Goal: Information Seeking & Learning: Learn about a topic

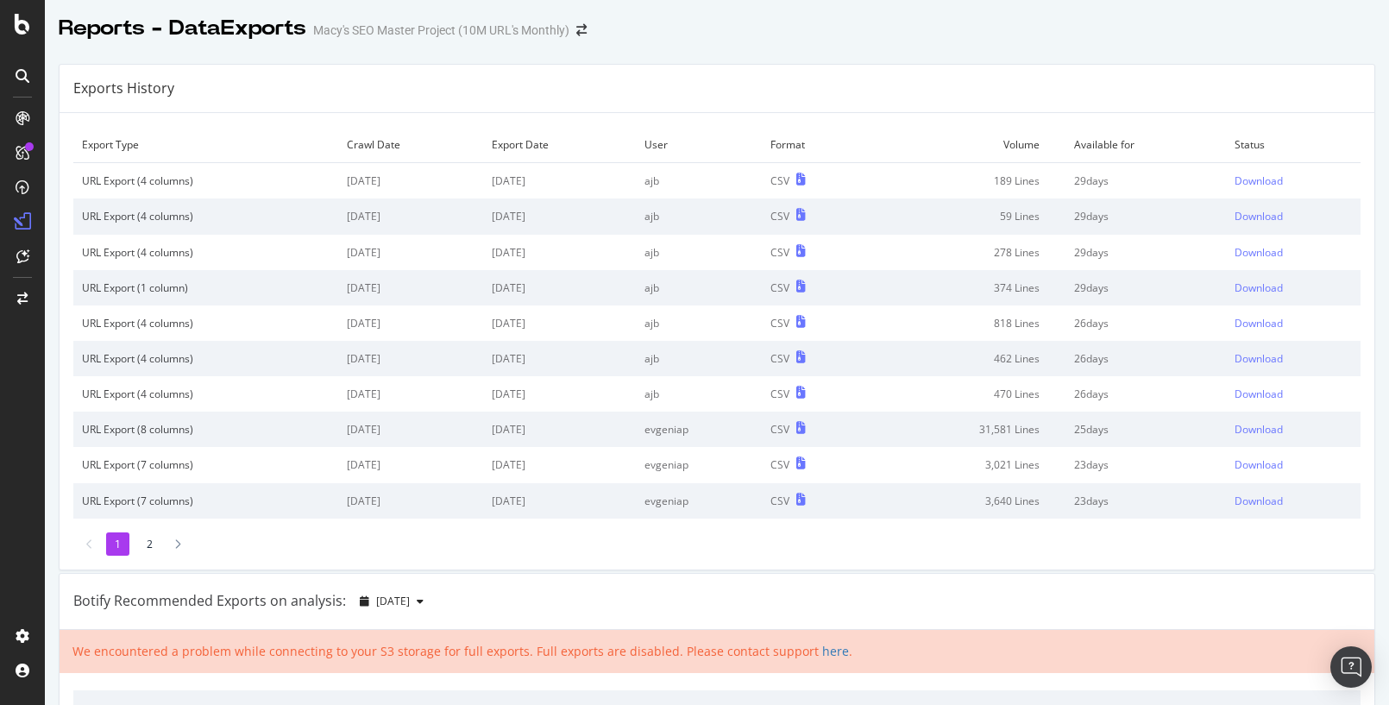
drag, startPoint x: 1035, startPoint y: 214, endPoint x: 1063, endPoint y: 221, distance: 28.5
click at [1035, 215] on td "59 Lines" at bounding box center [968, 215] width 195 height 35
click at [1248, 217] on div "Download" at bounding box center [1259, 216] width 48 height 15
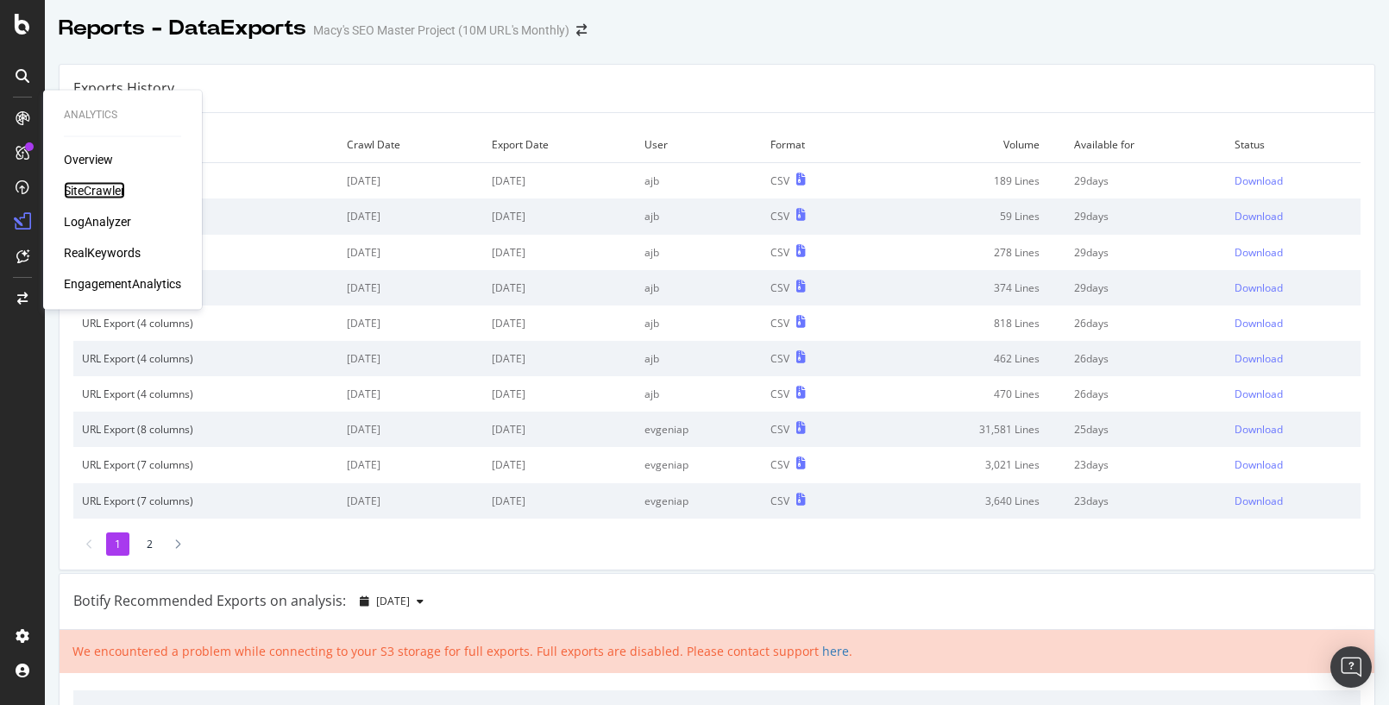
click at [112, 197] on div "SiteCrawler" at bounding box center [94, 190] width 61 height 17
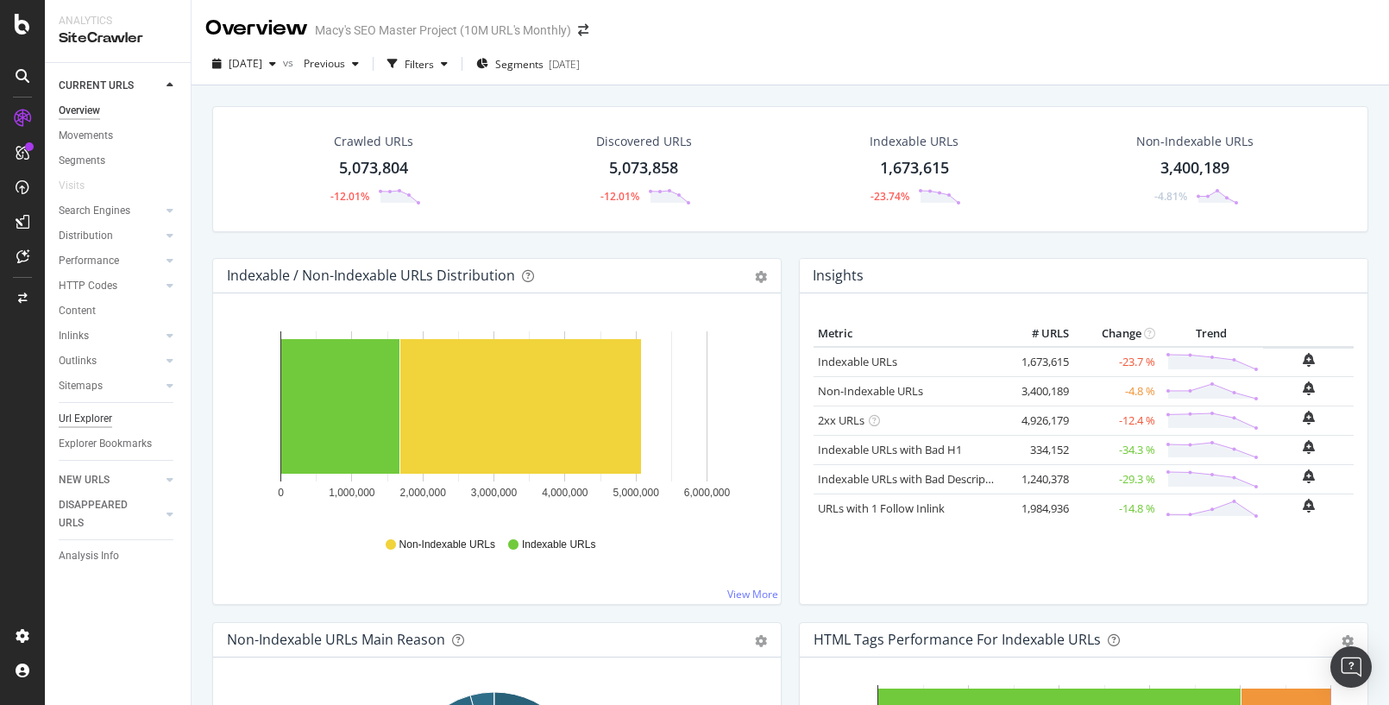
click at [80, 421] on div "Url Explorer" at bounding box center [85, 419] width 53 height 18
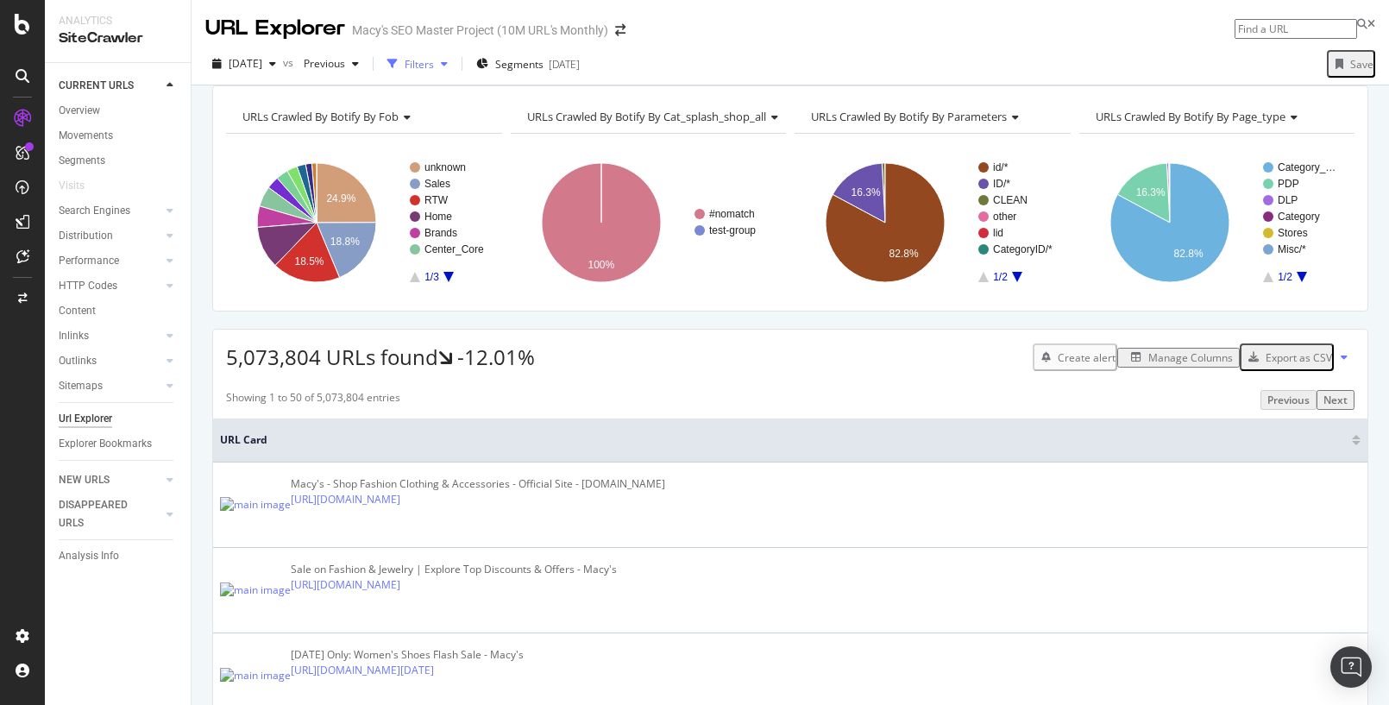
click at [434, 66] on div "Filters" at bounding box center [419, 64] width 29 height 15
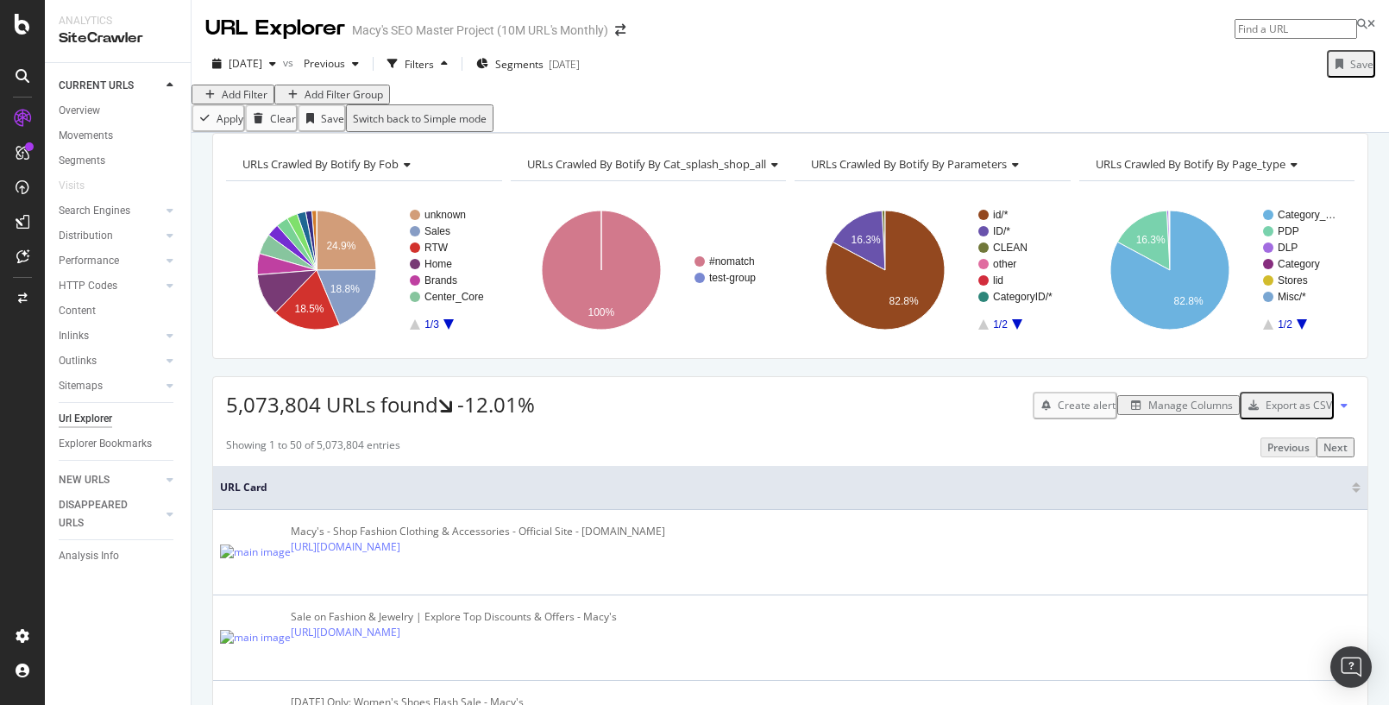
click at [262, 102] on div "Add Filter" at bounding box center [245, 94] width 46 height 15
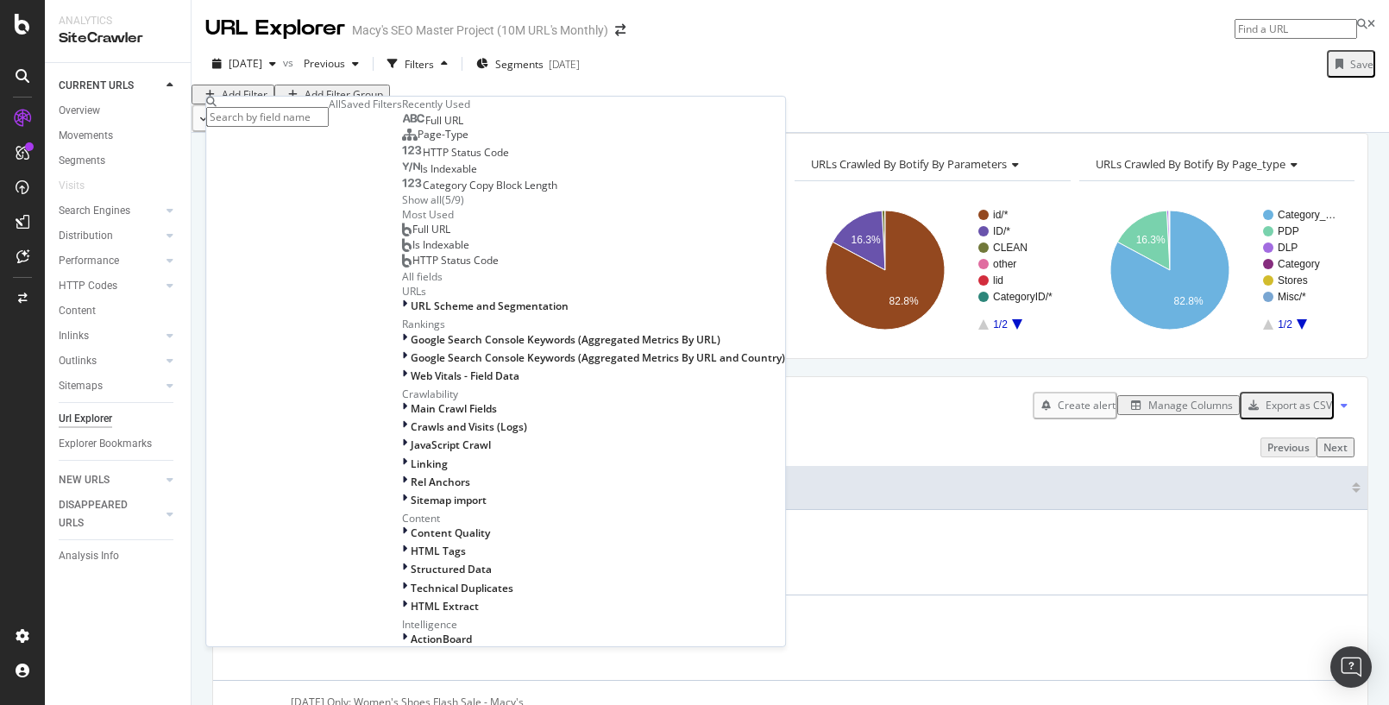
click at [425, 128] on span "Full URL" at bounding box center [444, 120] width 38 height 15
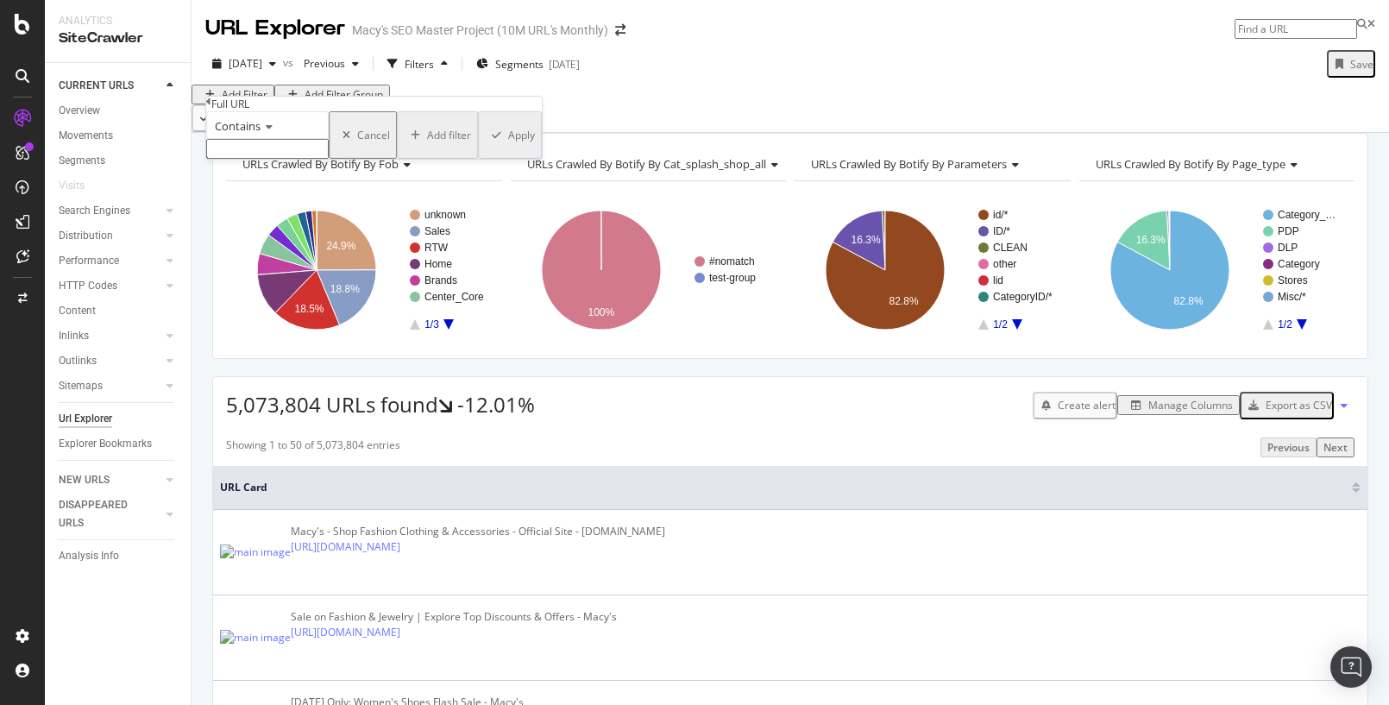
click at [269, 159] on input "text" at bounding box center [267, 149] width 123 height 20
type input "/ce/"
click at [508, 148] on div "Apply" at bounding box center [521, 140] width 27 height 15
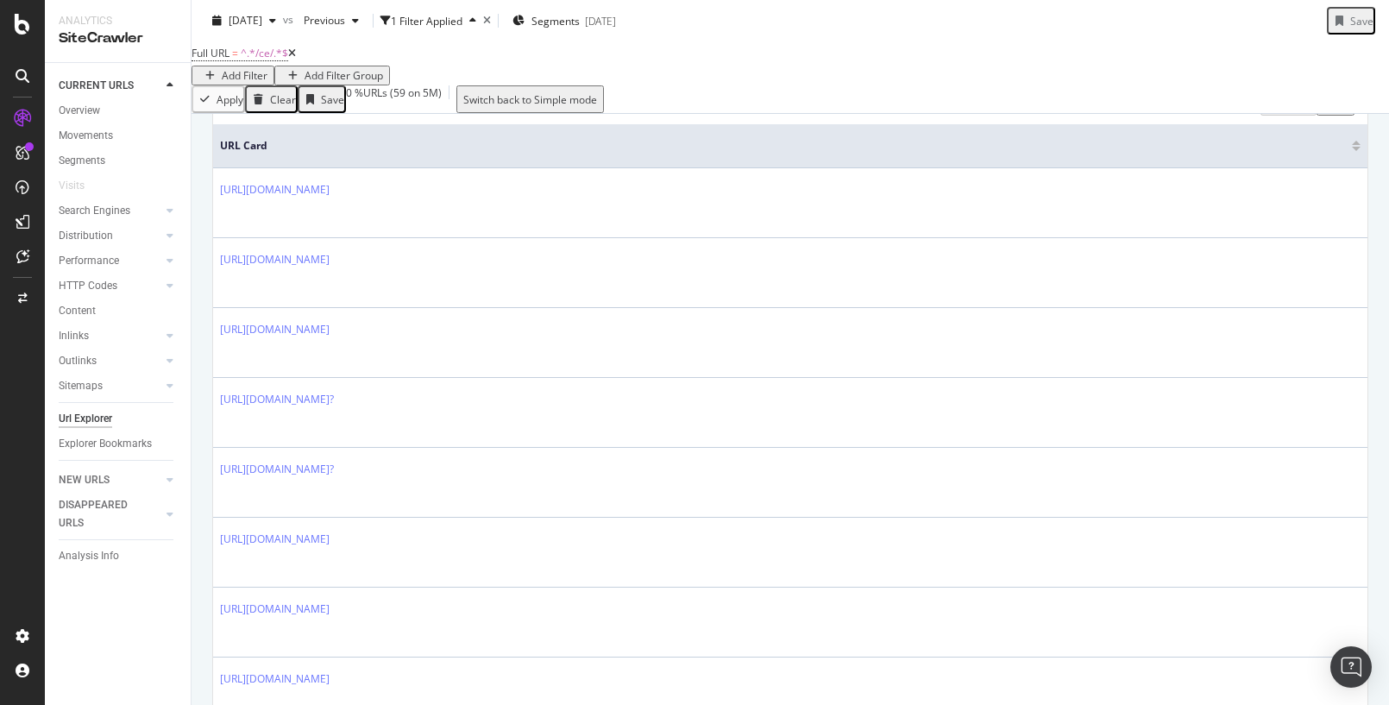
scroll to position [173, 0]
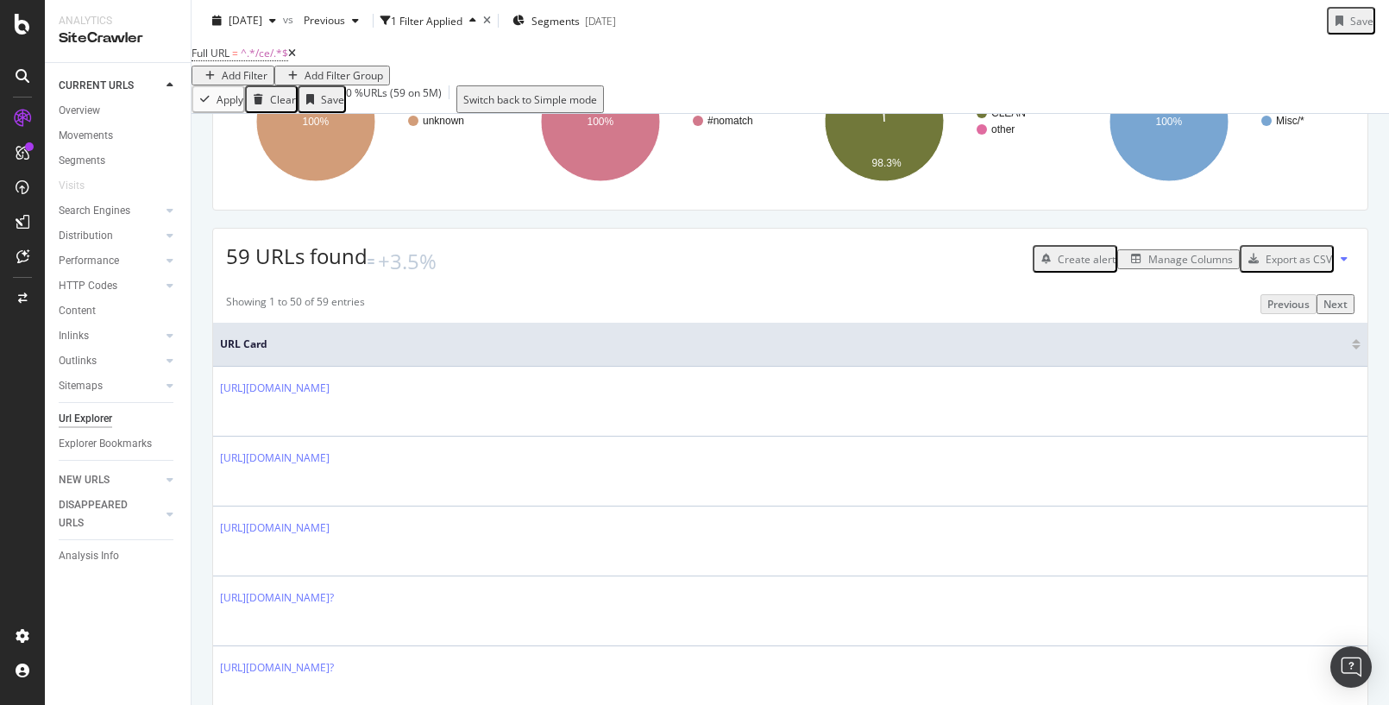
click at [1167, 267] on div "Manage Columns" at bounding box center [1190, 259] width 85 height 15
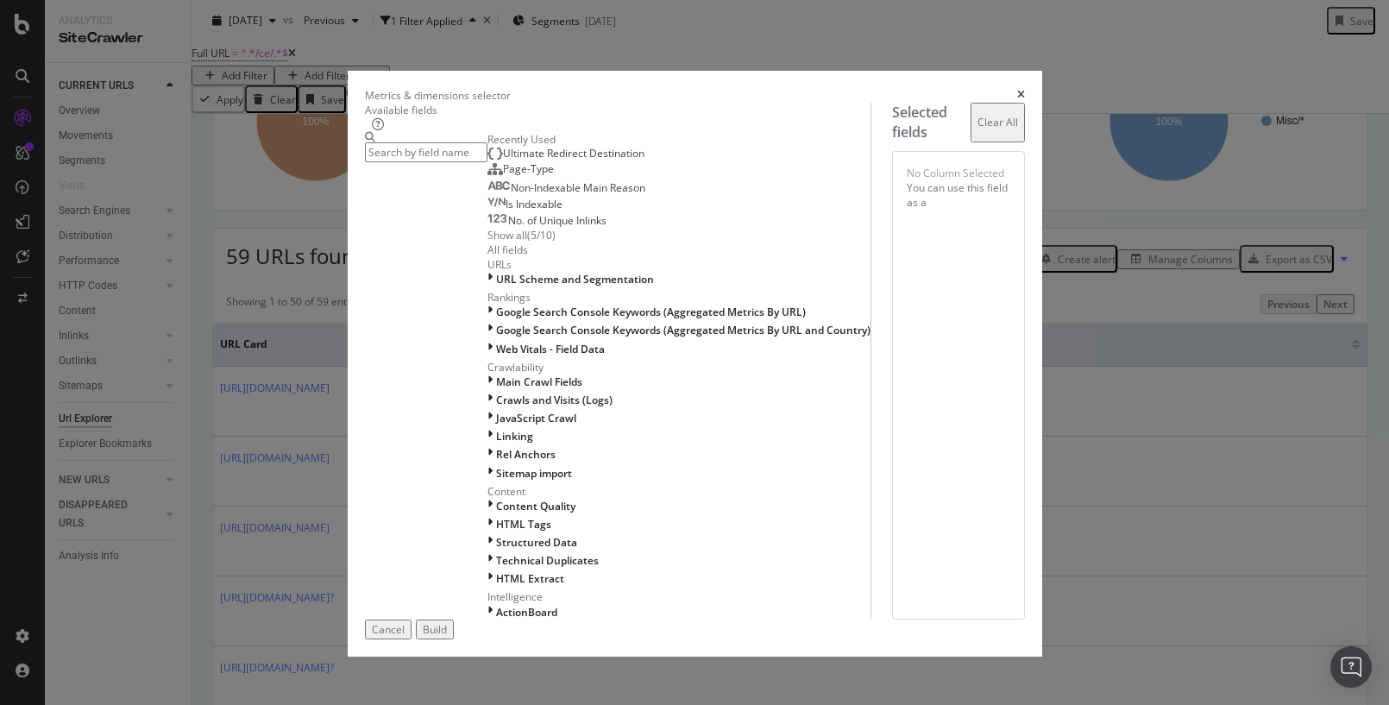
click at [407, 157] on input "modal" at bounding box center [426, 152] width 123 height 20
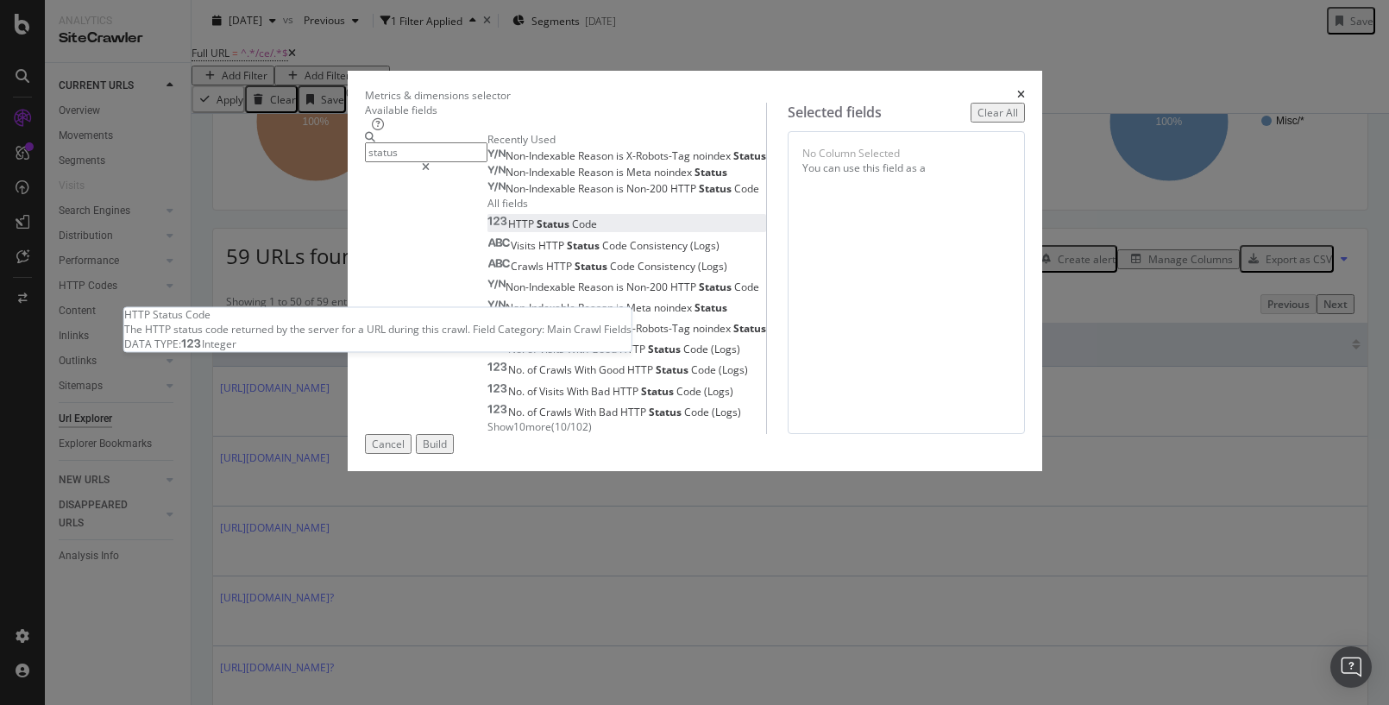
type input "status"
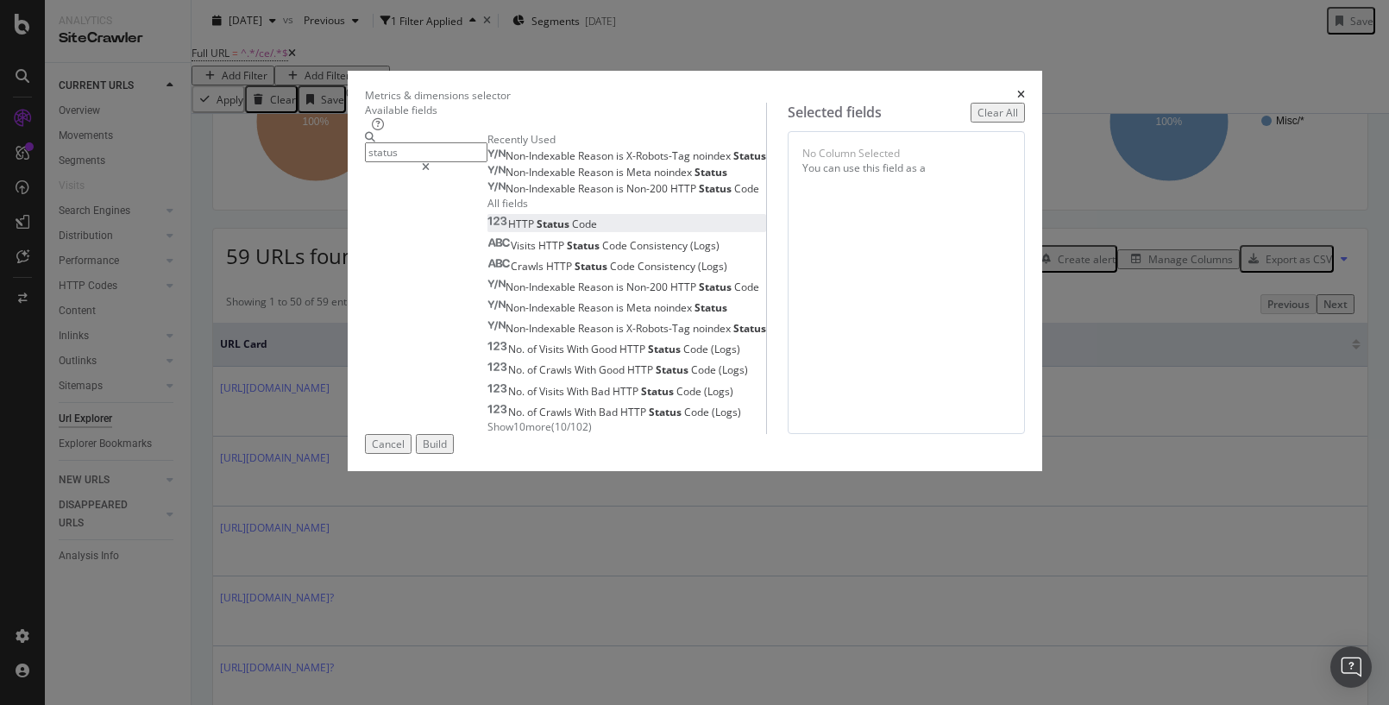
click at [537, 231] on span "Status" at bounding box center [554, 224] width 35 height 15
click at [447, 451] on div "Build" at bounding box center [435, 444] width 24 height 15
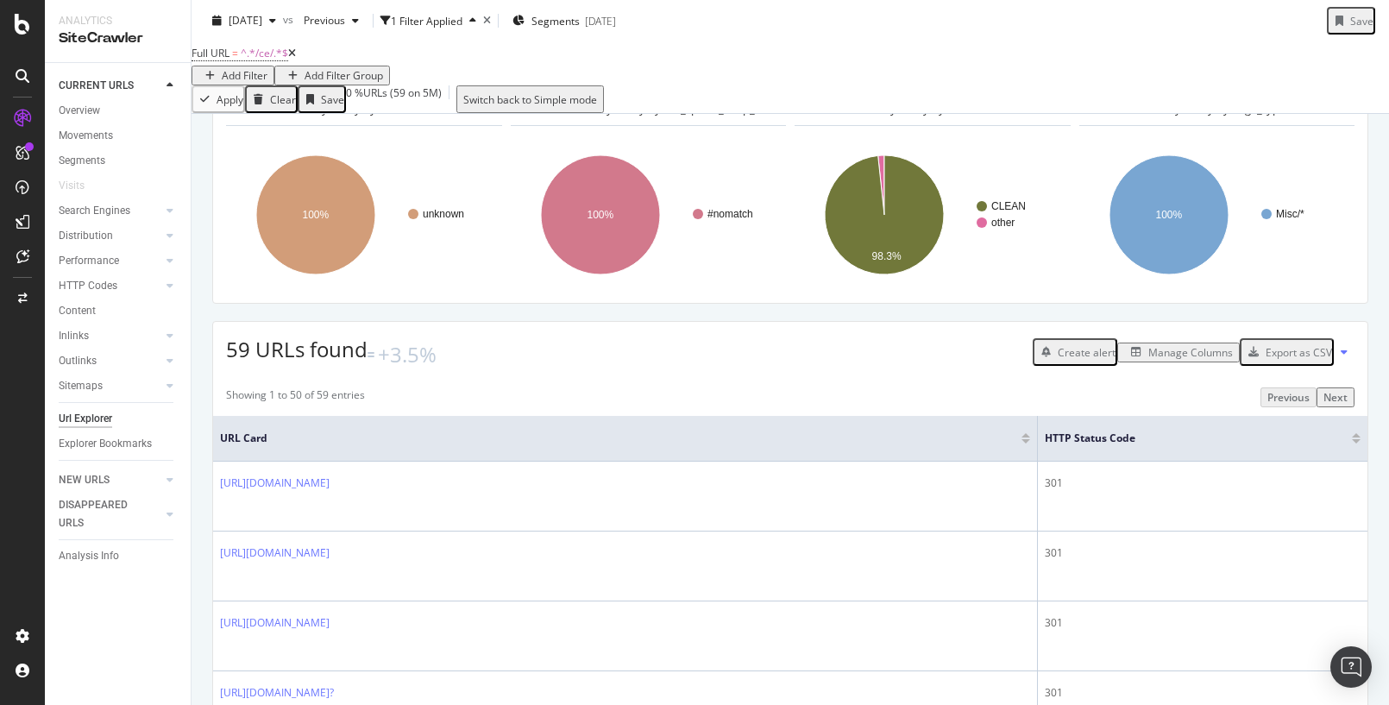
scroll to position [61, 0]
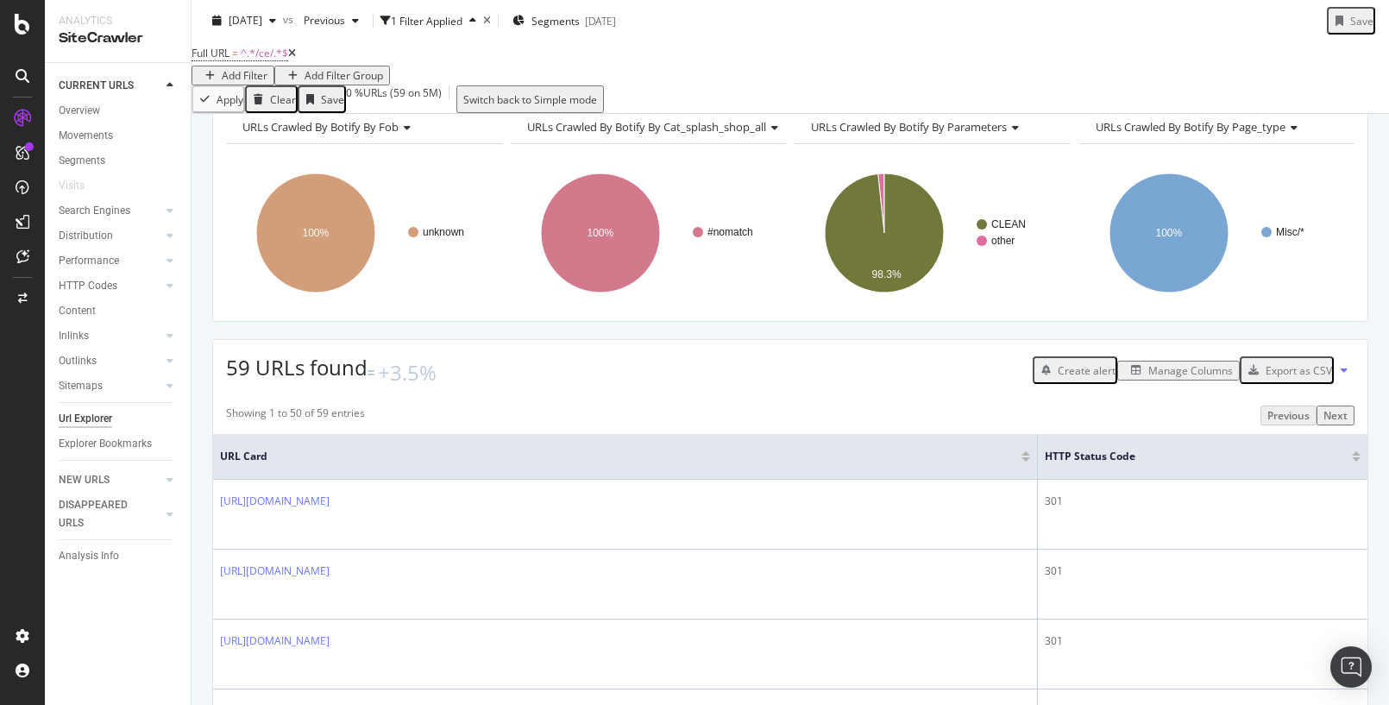
click at [1176, 378] on div "Manage Columns" at bounding box center [1190, 370] width 85 height 15
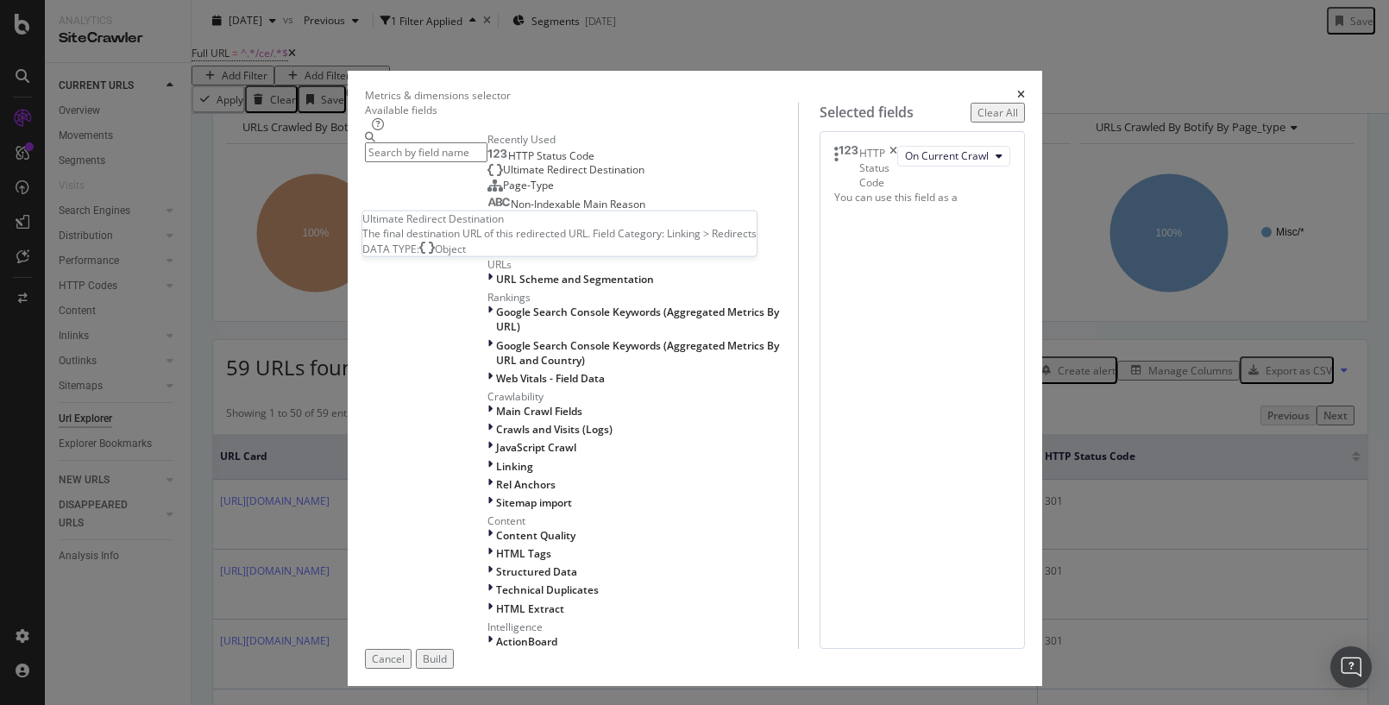
click at [503, 177] on span "Ultimate Redirect Destination" at bounding box center [573, 169] width 141 height 15
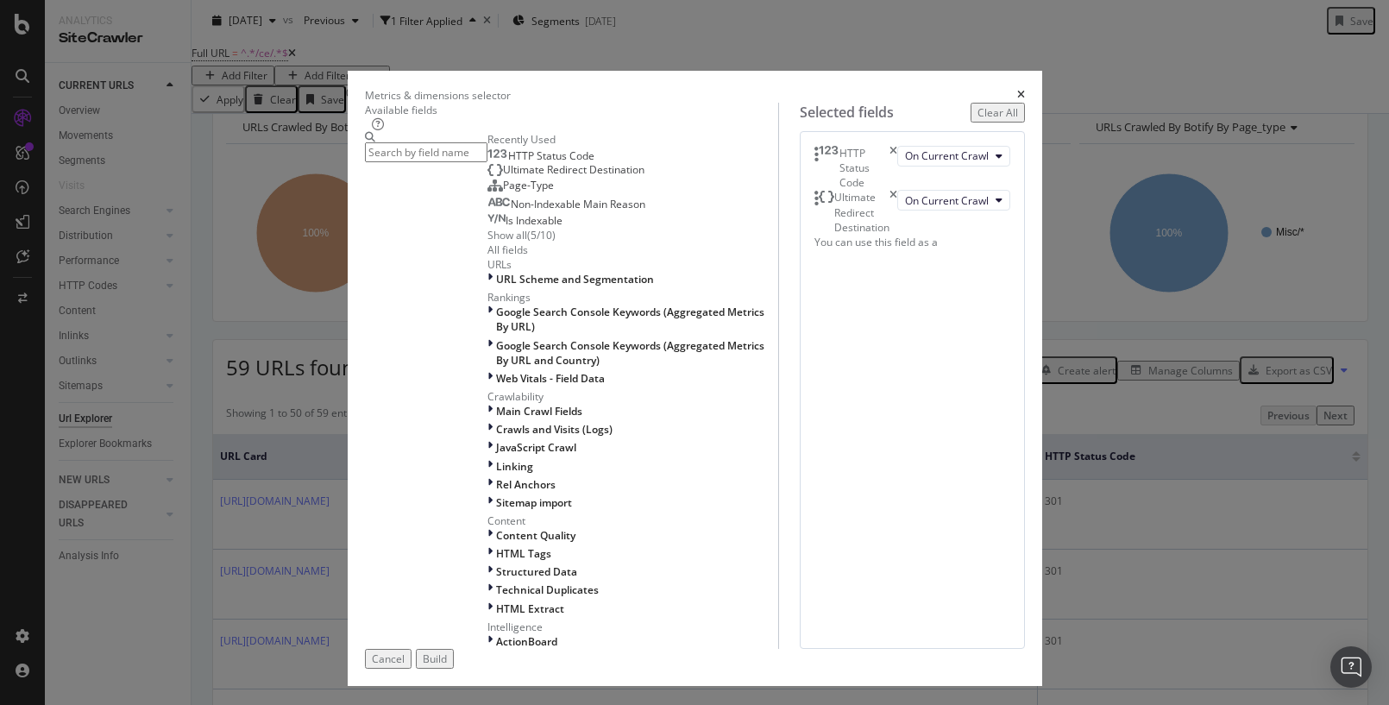
click at [447, 651] on div "Build" at bounding box center [435, 658] width 24 height 15
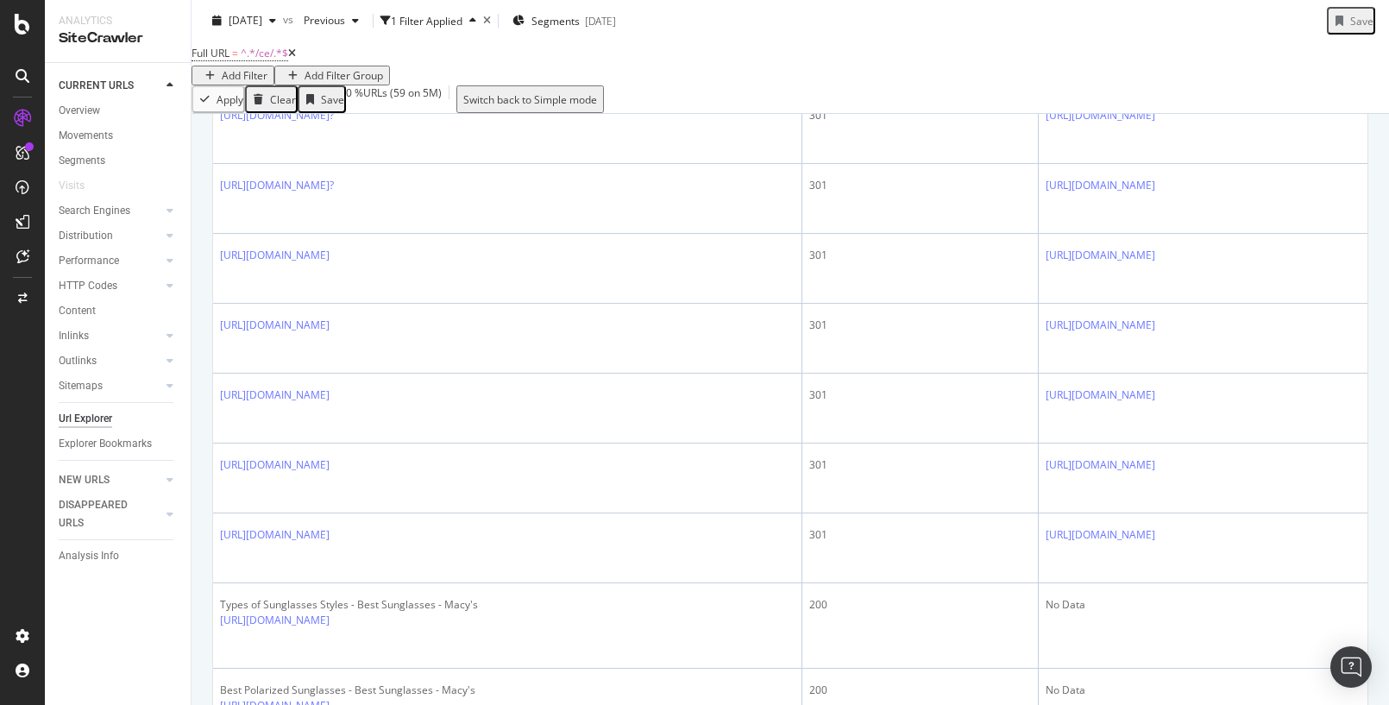
scroll to position [584, 0]
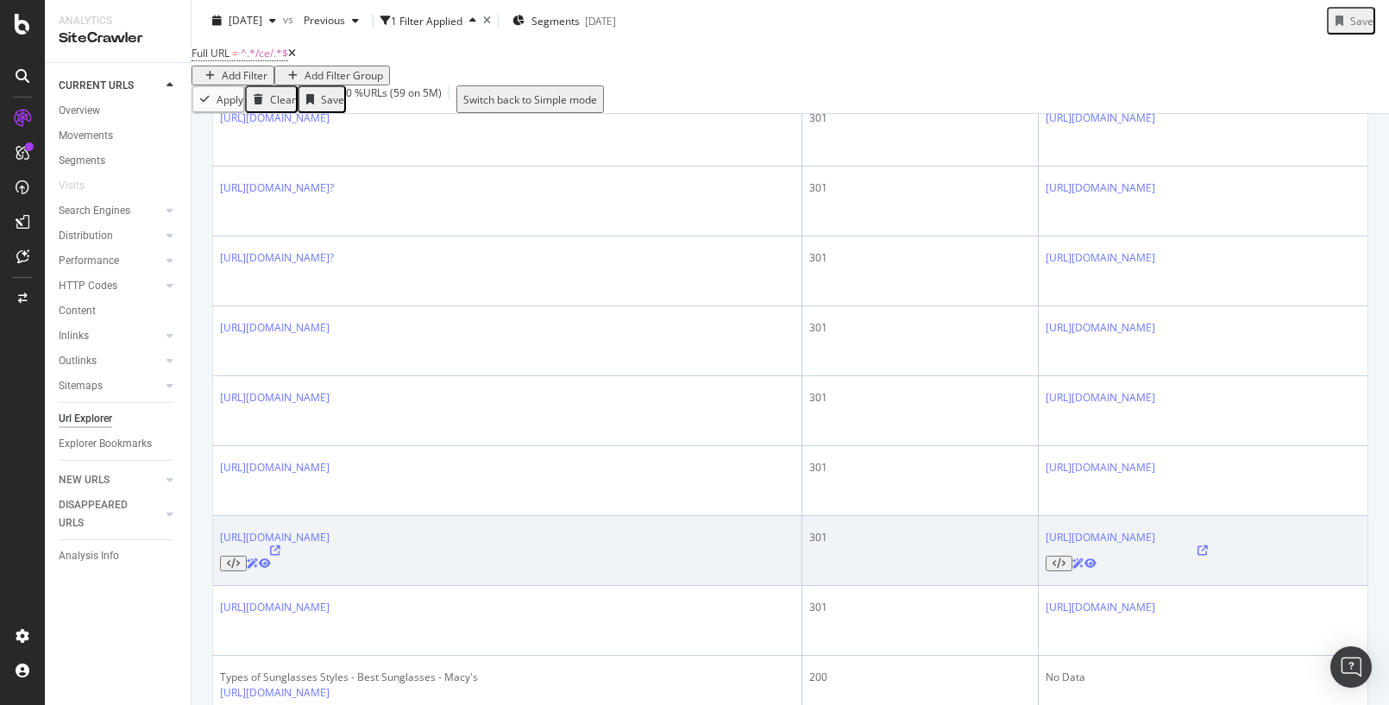
click at [280, 545] on icon at bounding box center [275, 550] width 10 height 10
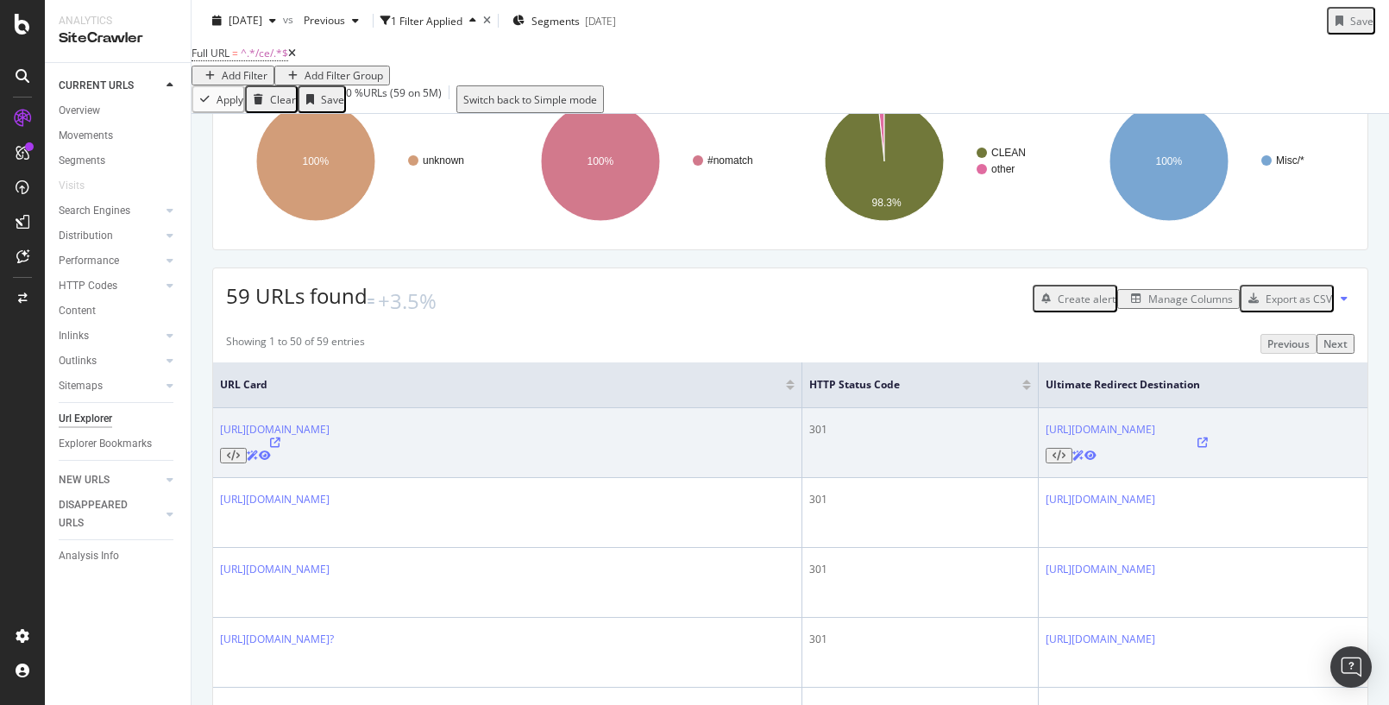
scroll to position [227, 0]
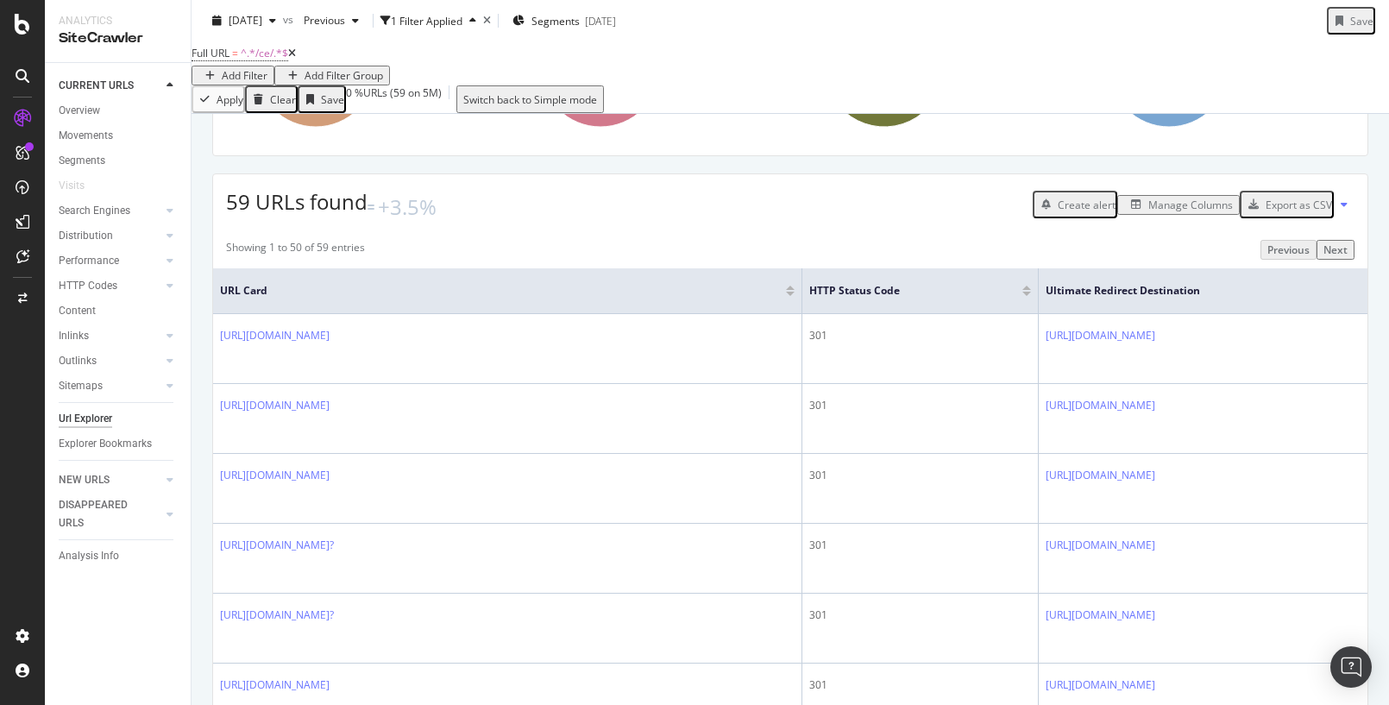
click at [1175, 212] on div "Manage Columns" at bounding box center [1190, 205] width 85 height 15
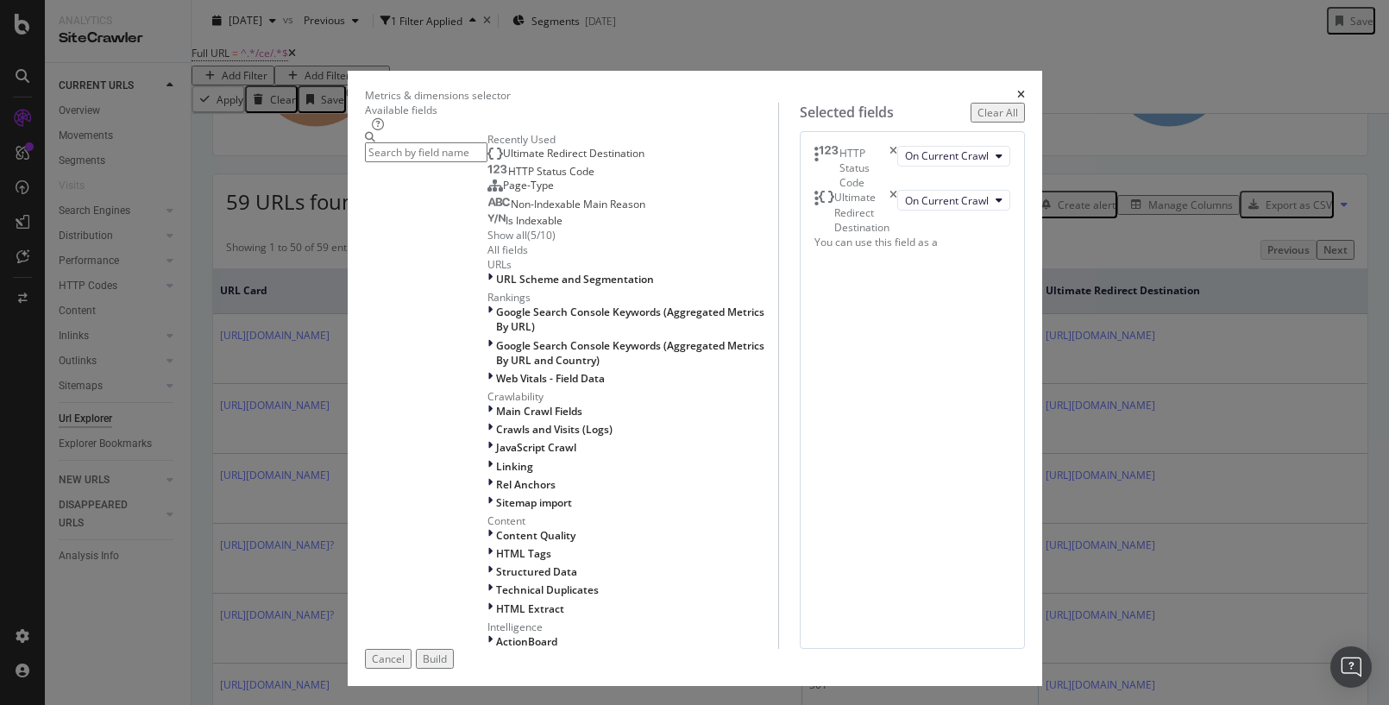
click at [461, 158] on input "modal" at bounding box center [426, 152] width 123 height 20
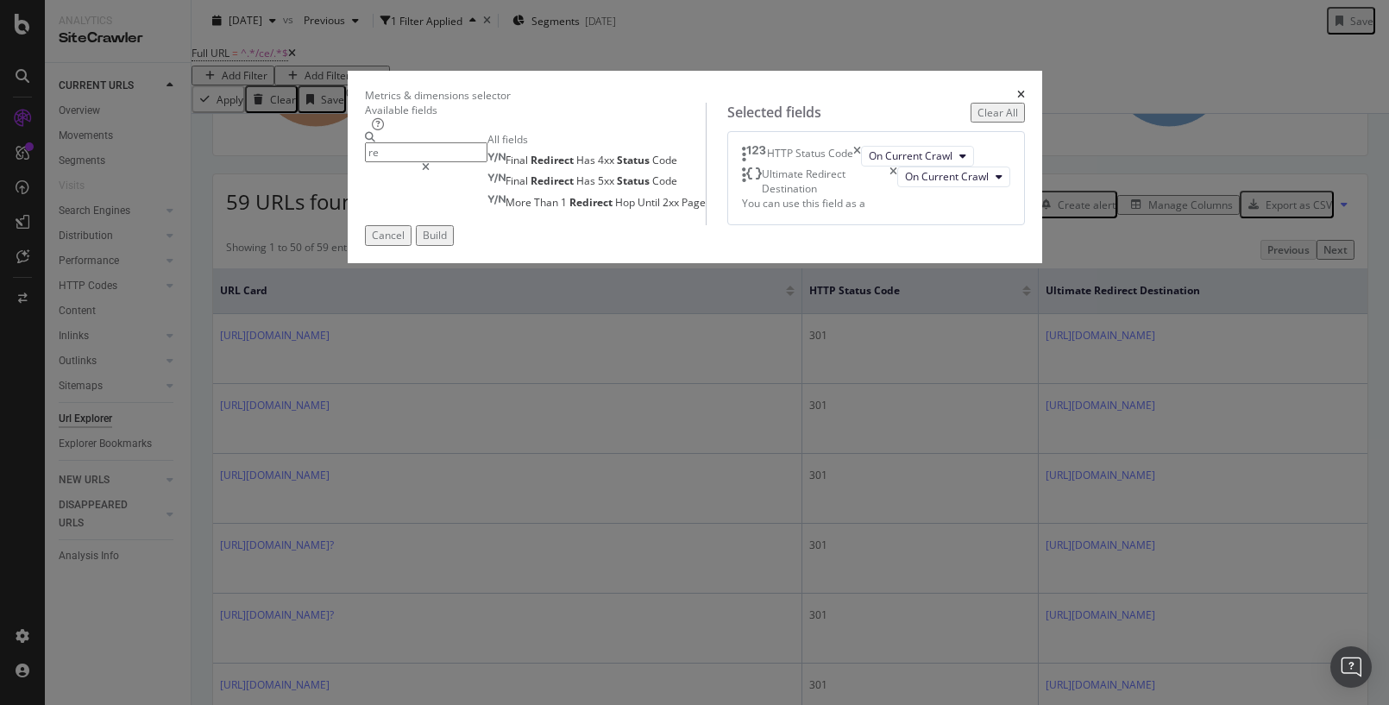
type input "r"
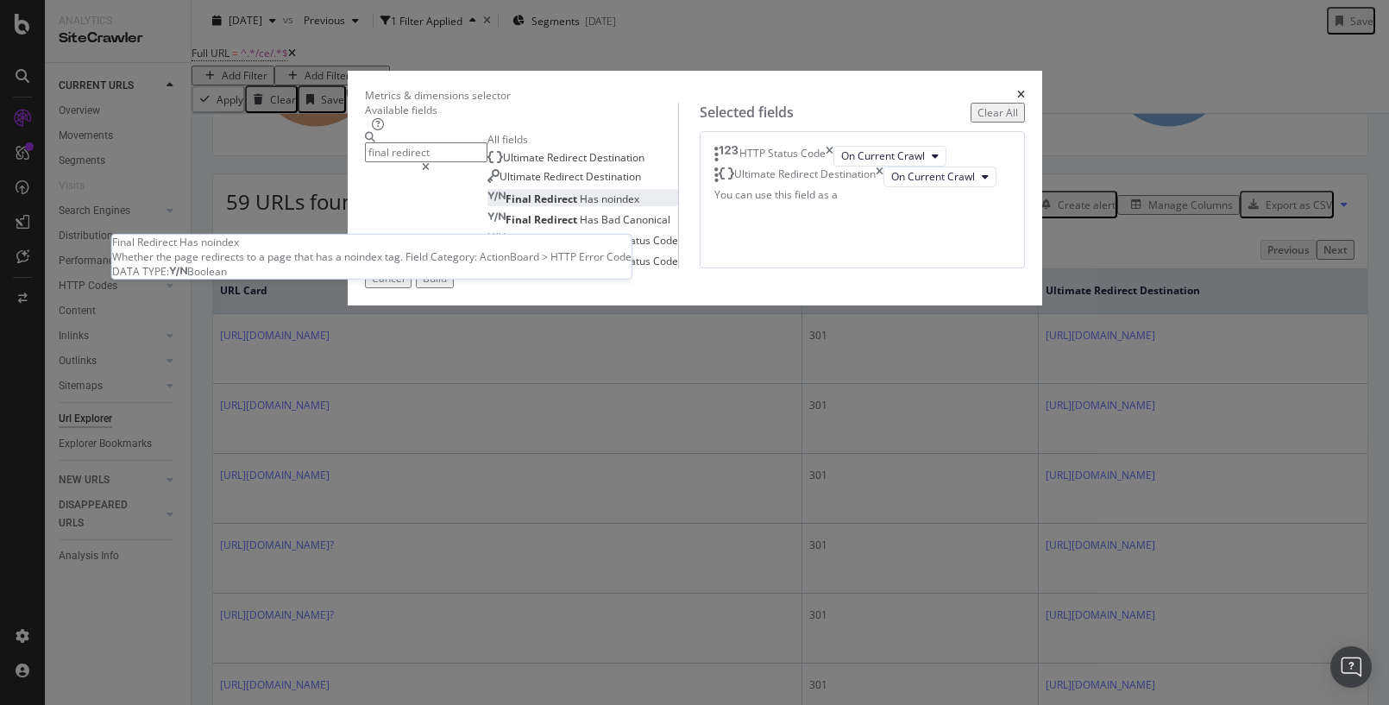
type input "final redirect"
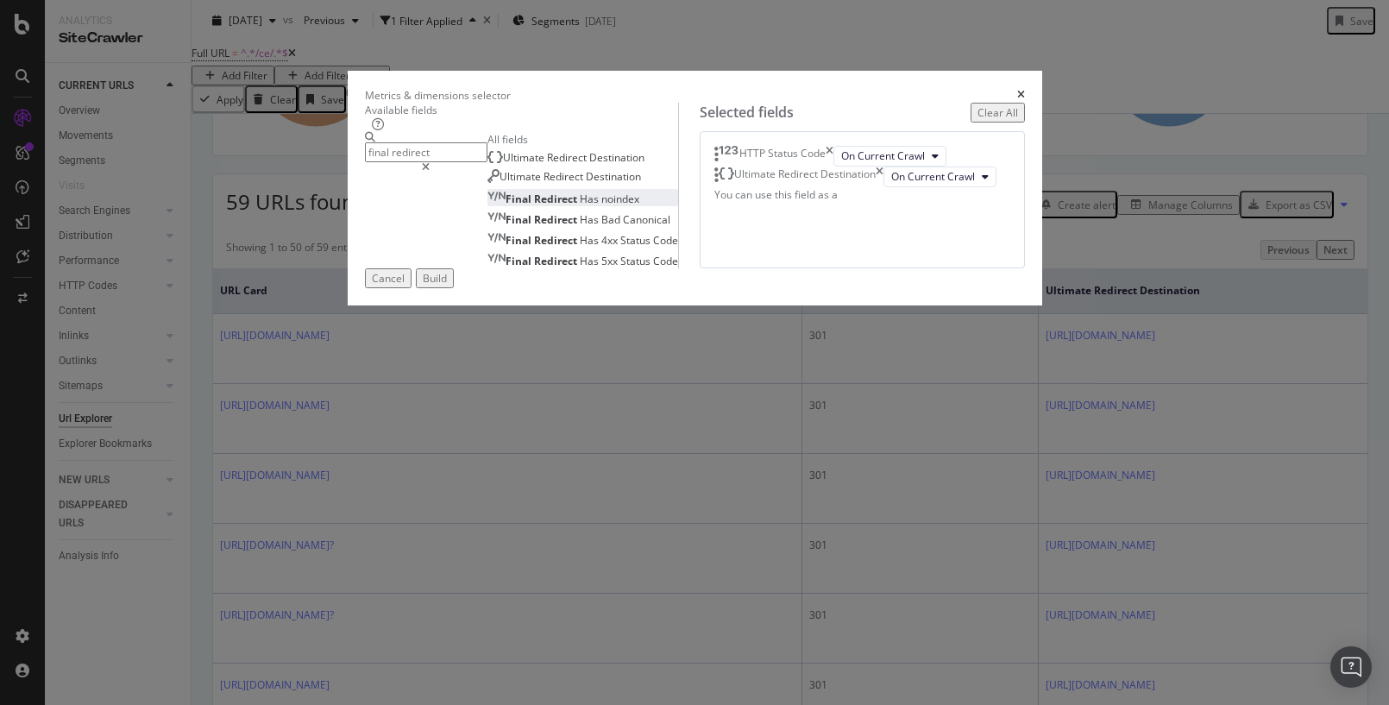
click at [580, 206] on span "Has" at bounding box center [591, 199] width 22 height 15
click at [447, 286] on div "Build" at bounding box center [435, 278] width 24 height 15
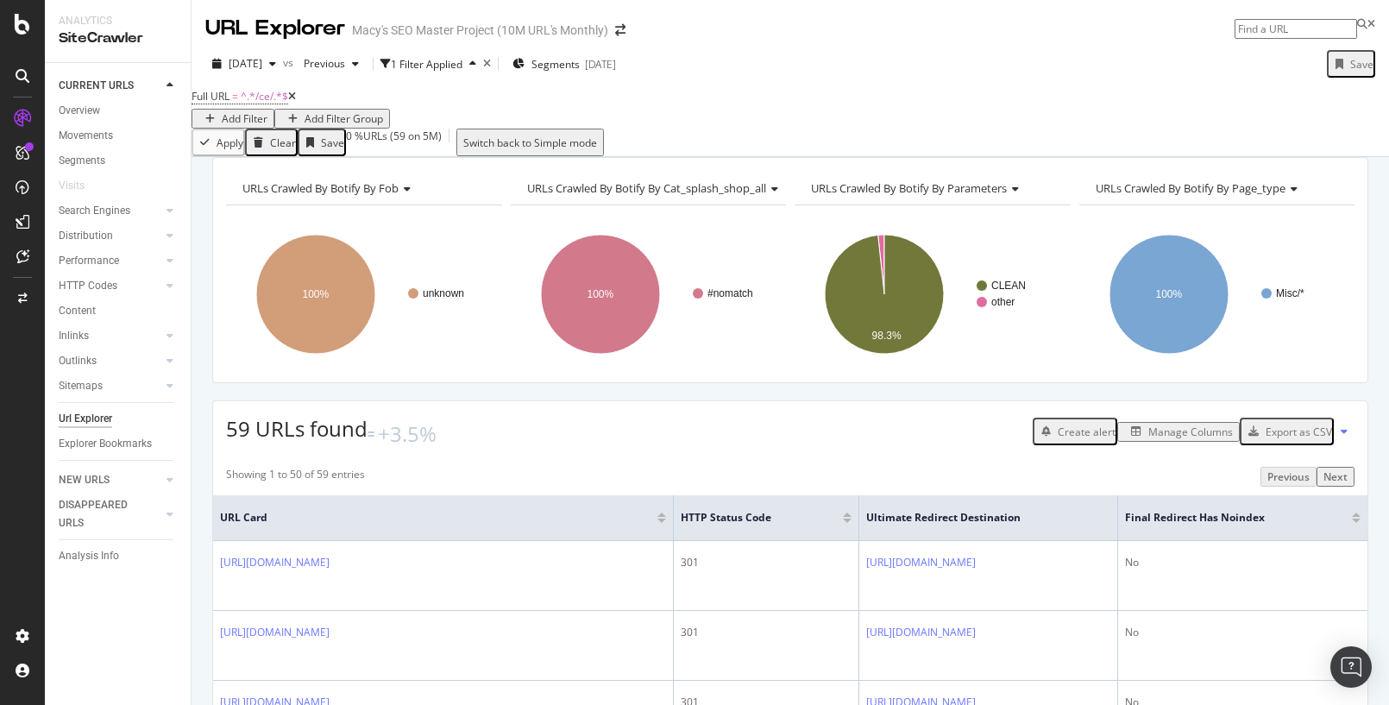
click at [1166, 439] on div "Manage Columns" at bounding box center [1190, 431] width 85 height 15
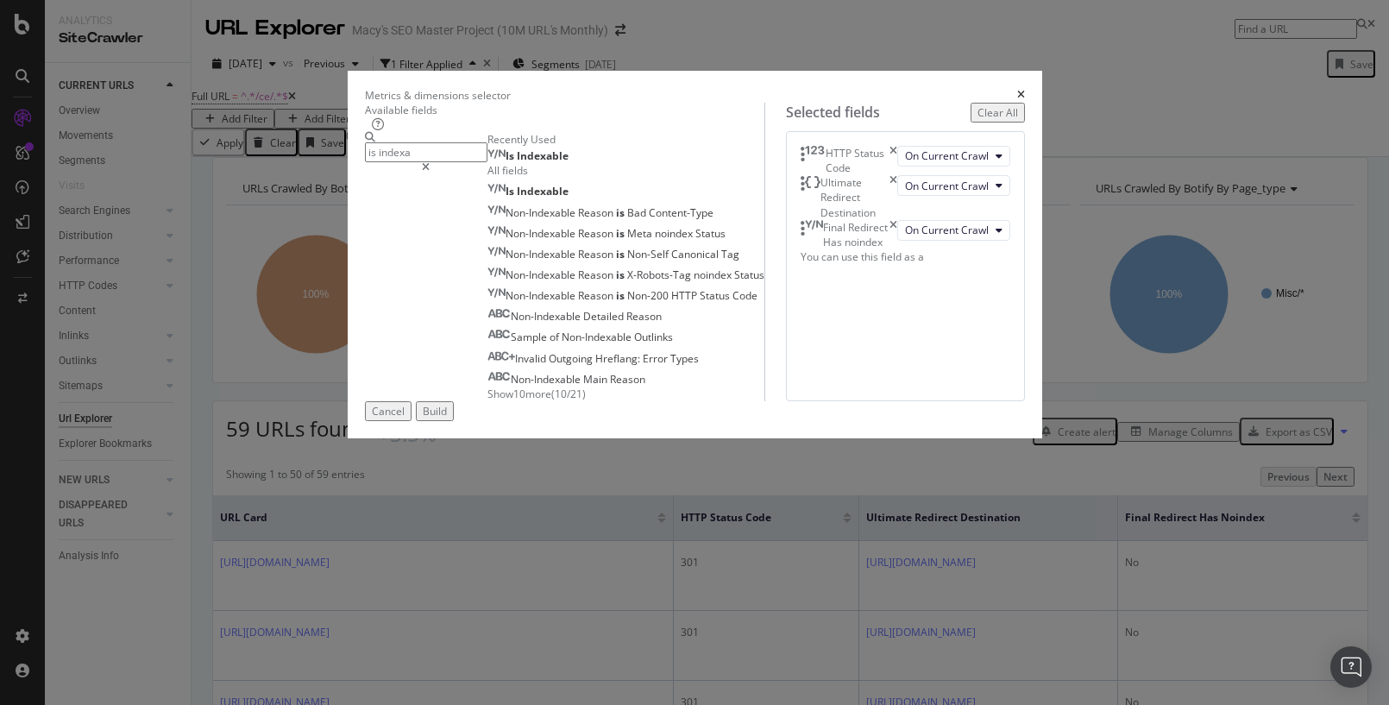
type input "is indexa"
click at [502, 163] on div "Is Indexable" at bounding box center [527, 156] width 81 height 14
click at [454, 421] on button "Build" at bounding box center [435, 411] width 38 height 20
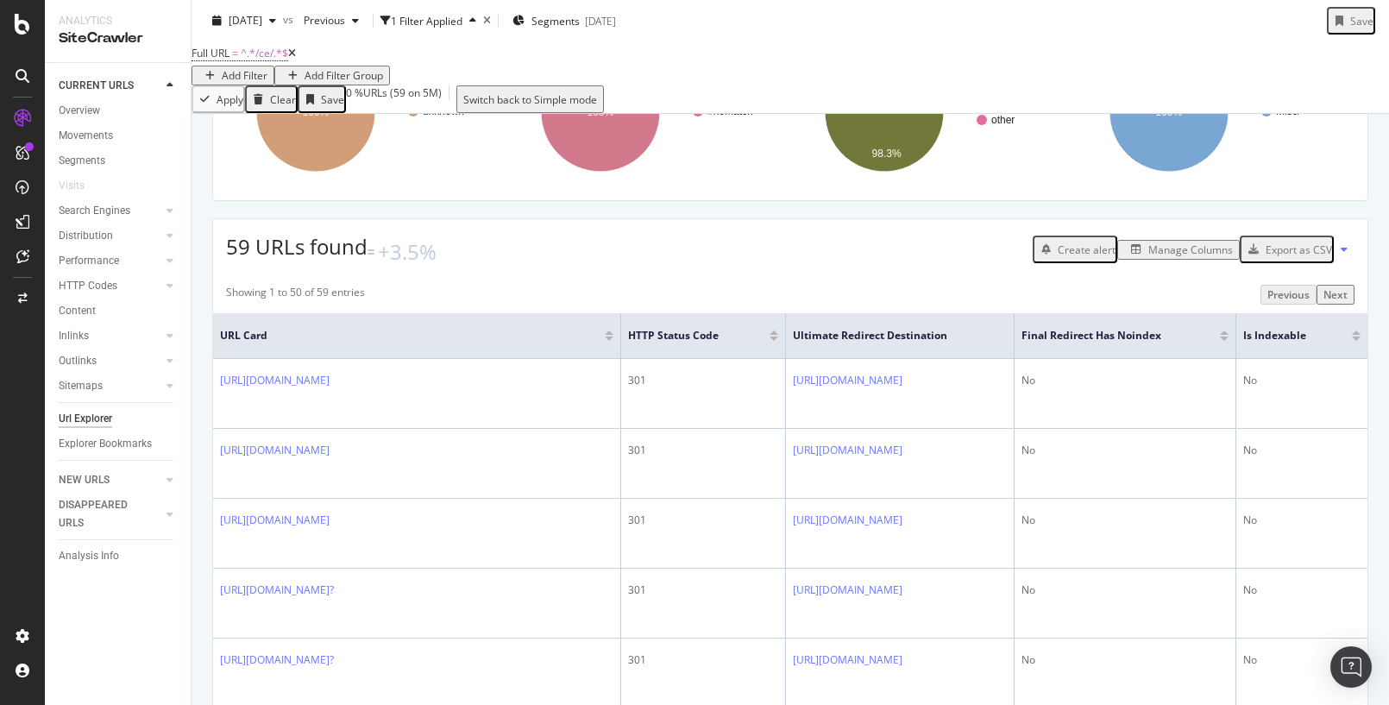
scroll to position [185, 0]
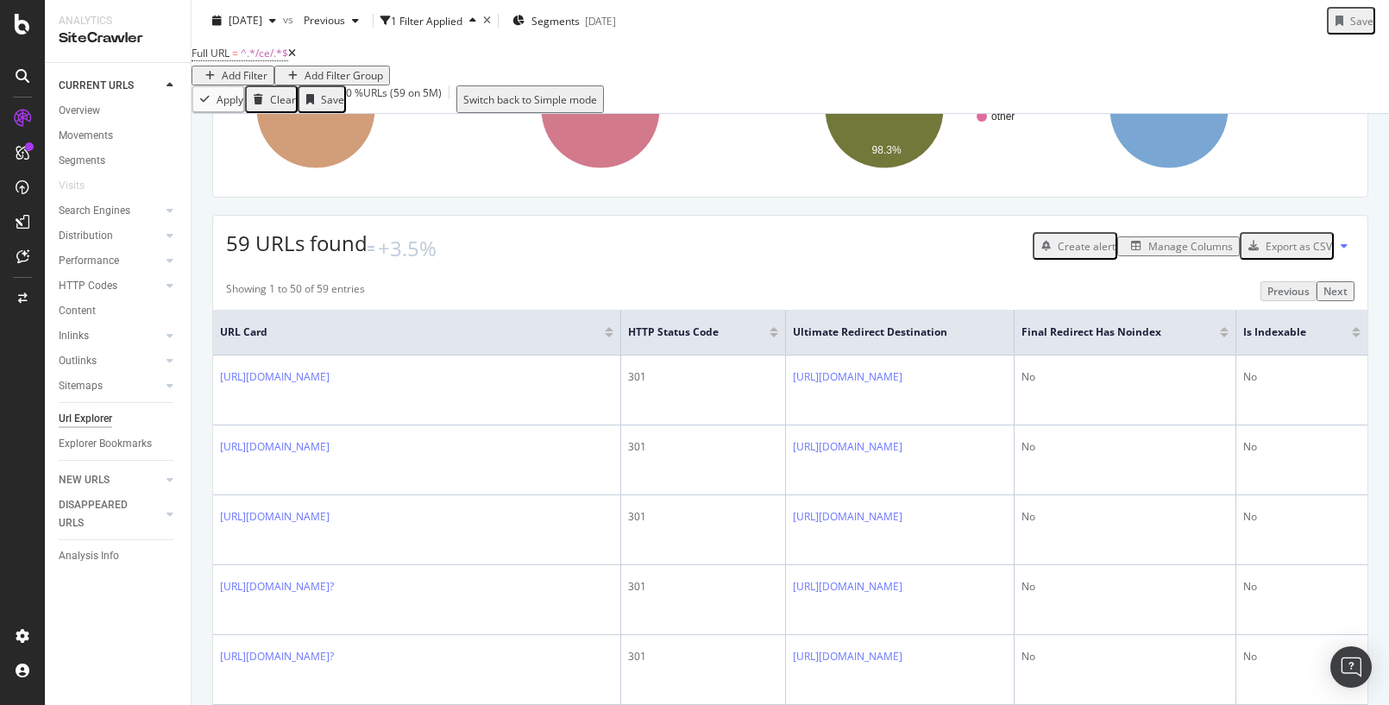
click at [1173, 254] on div "Manage Columns" at bounding box center [1190, 246] width 85 height 15
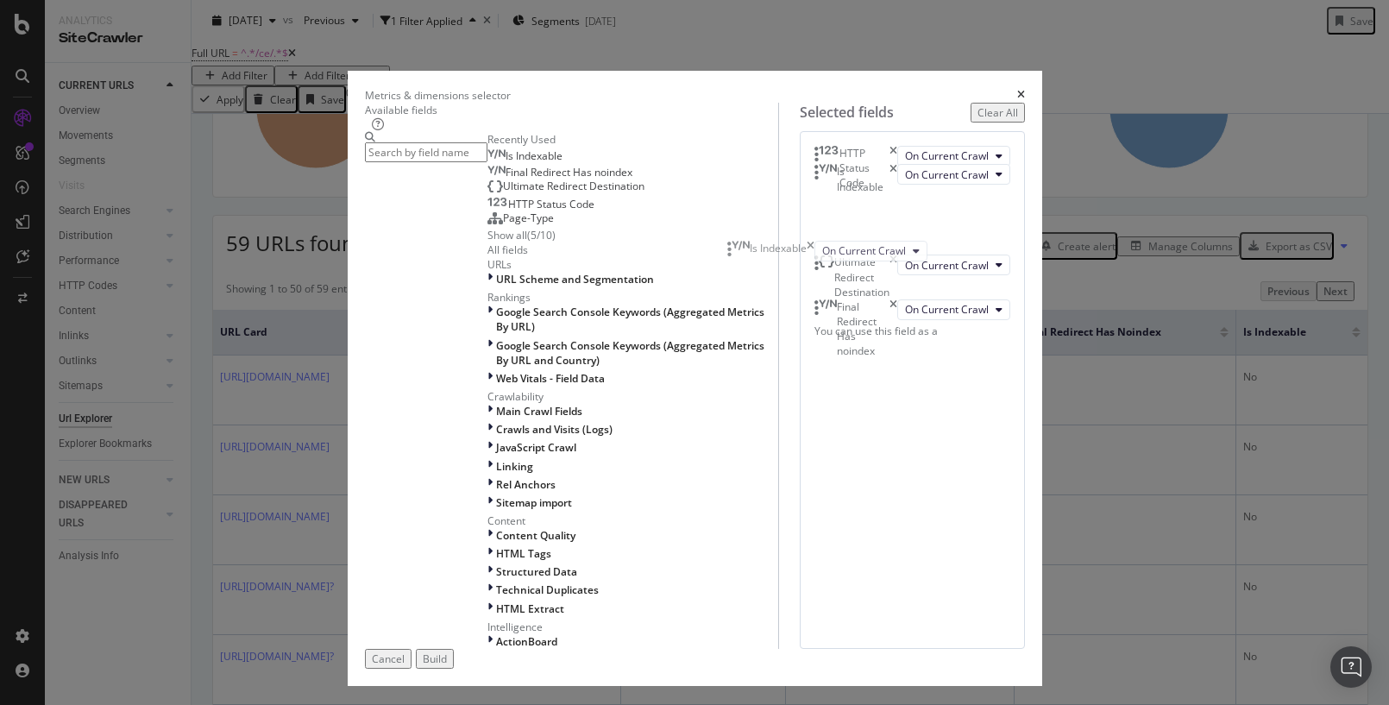
drag, startPoint x: 746, startPoint y: 370, endPoint x: 744, endPoint y: 252, distance: 118.2
click at [744, 252] on body "Analytics SiteCrawler CURRENT URLS Overview Movements Segments Visits Search En…" at bounding box center [694, 352] width 1389 height 705
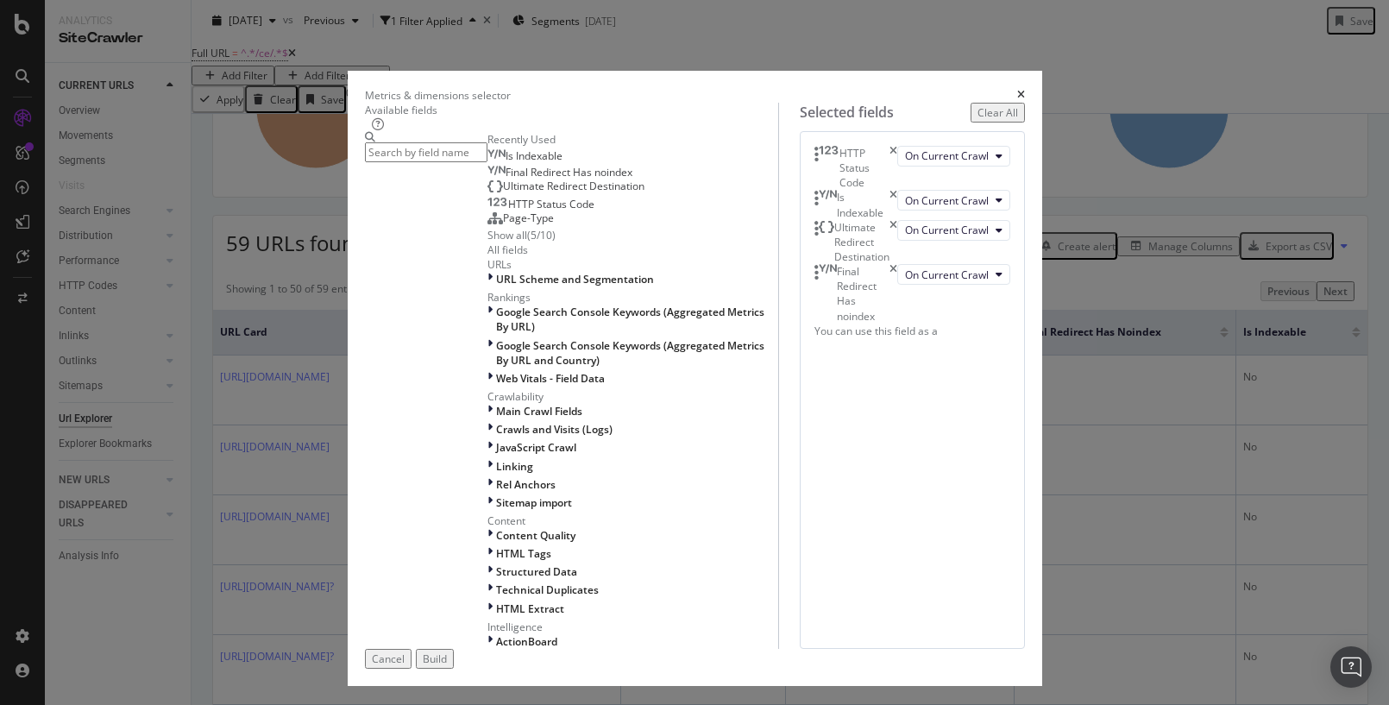
click at [447, 651] on div "Build" at bounding box center [435, 658] width 24 height 15
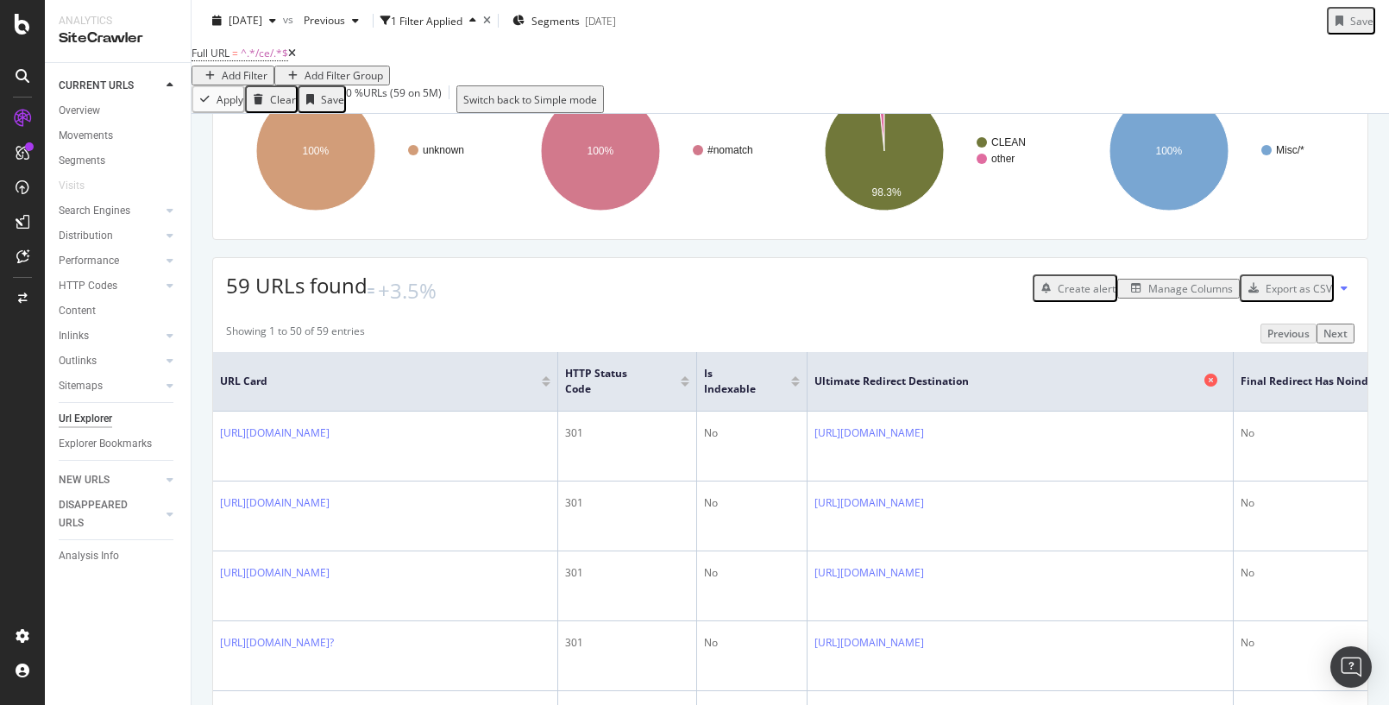
scroll to position [160, 0]
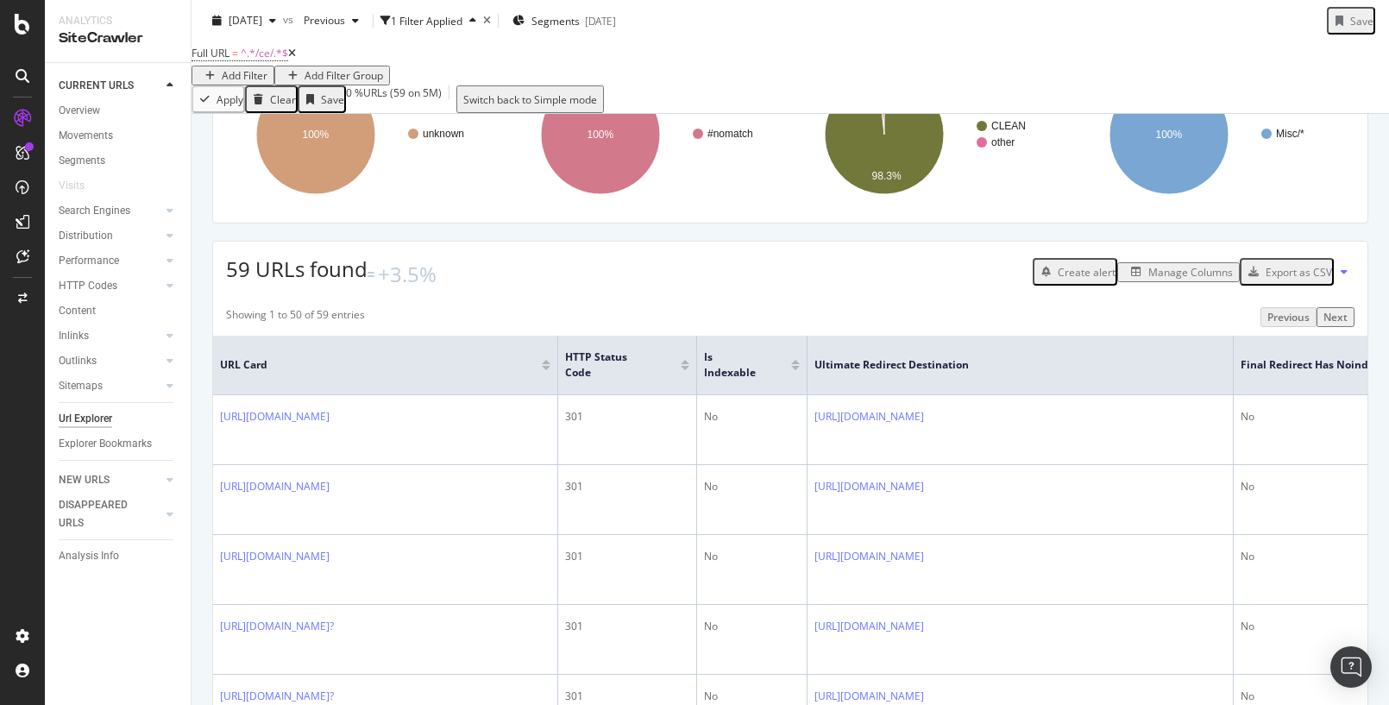
click at [1179, 280] on div "Manage Columns" at bounding box center [1190, 272] width 85 height 15
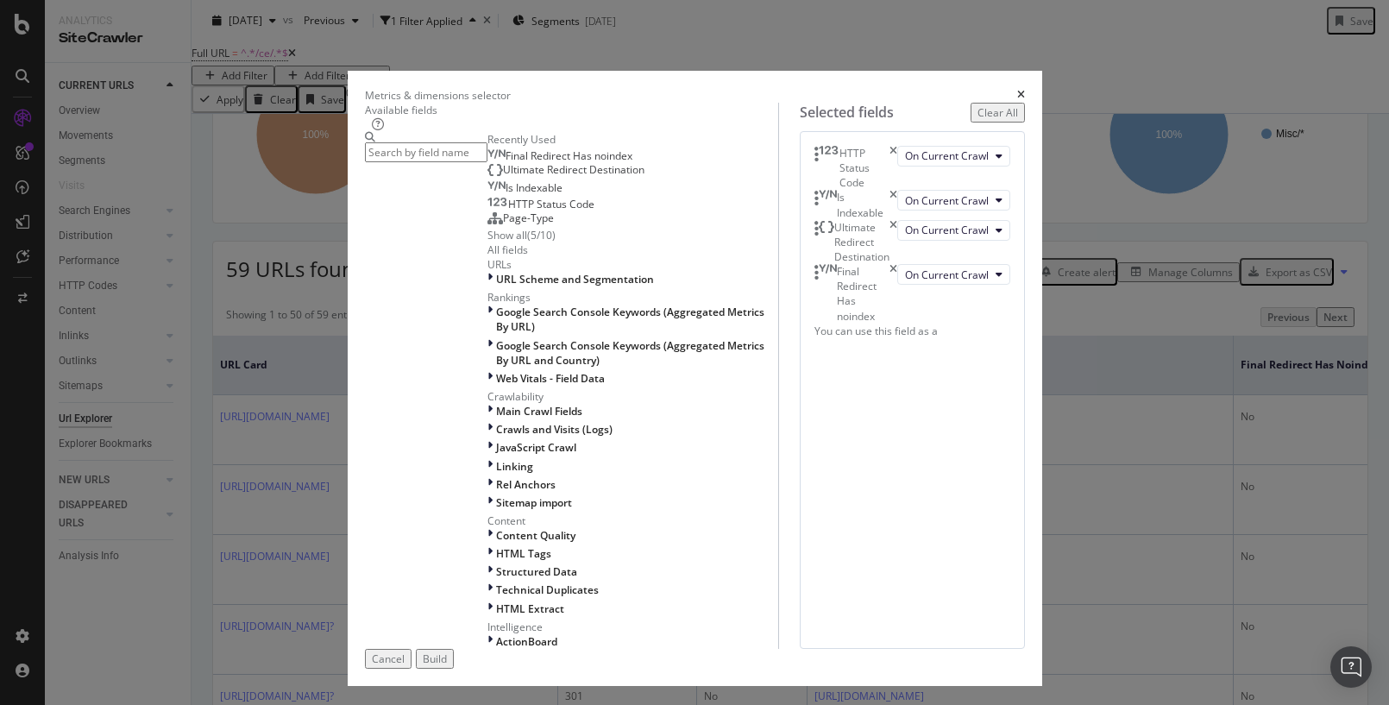
click at [897, 219] on icon "times" at bounding box center [894, 204] width 8 height 29
click at [394, 158] on input "modal" at bounding box center [426, 152] width 123 height 20
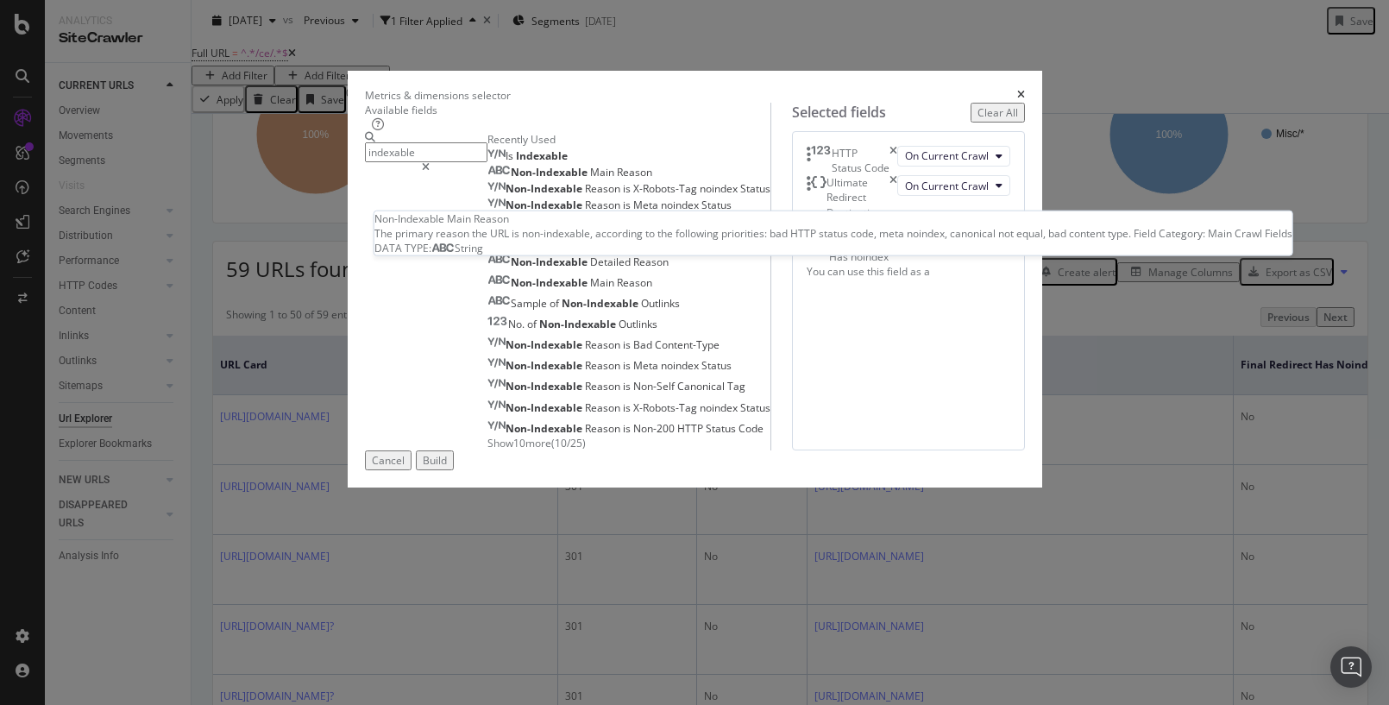
type input "indexable"
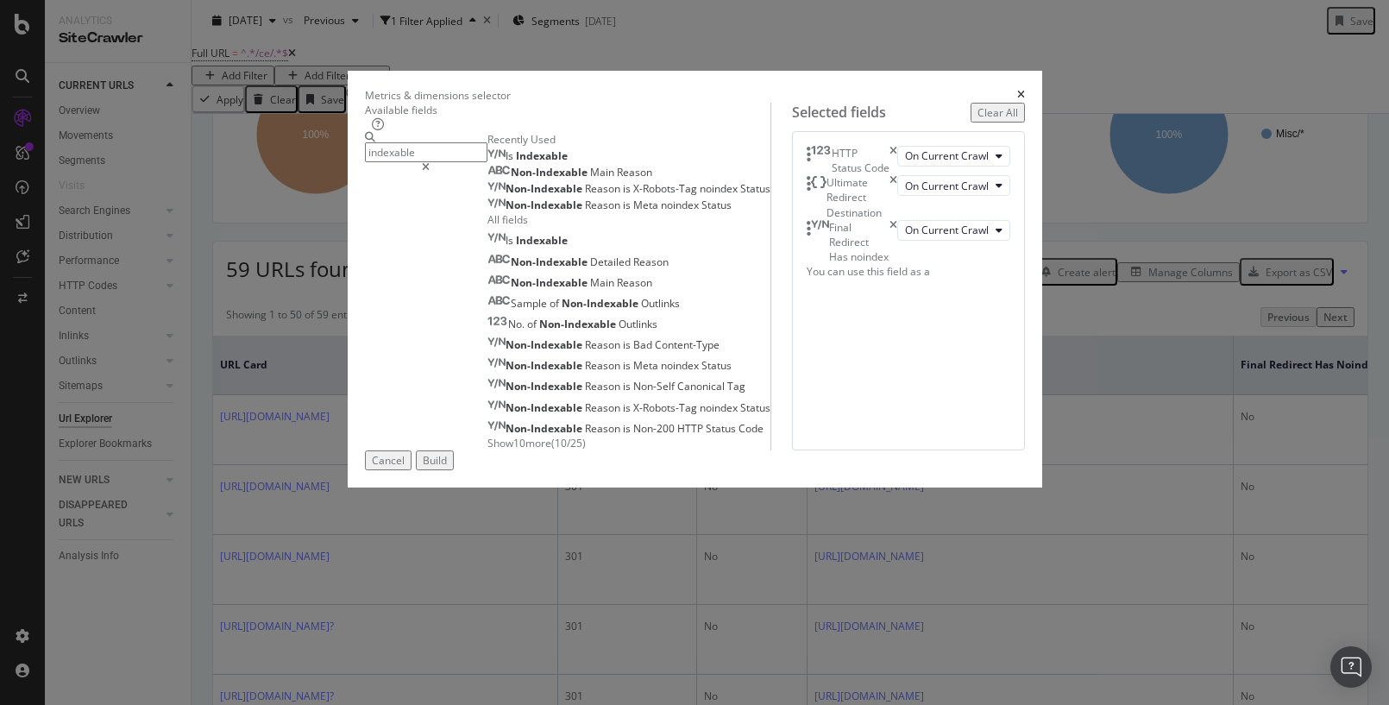
click at [590, 179] on span "Main" at bounding box center [603, 172] width 27 height 15
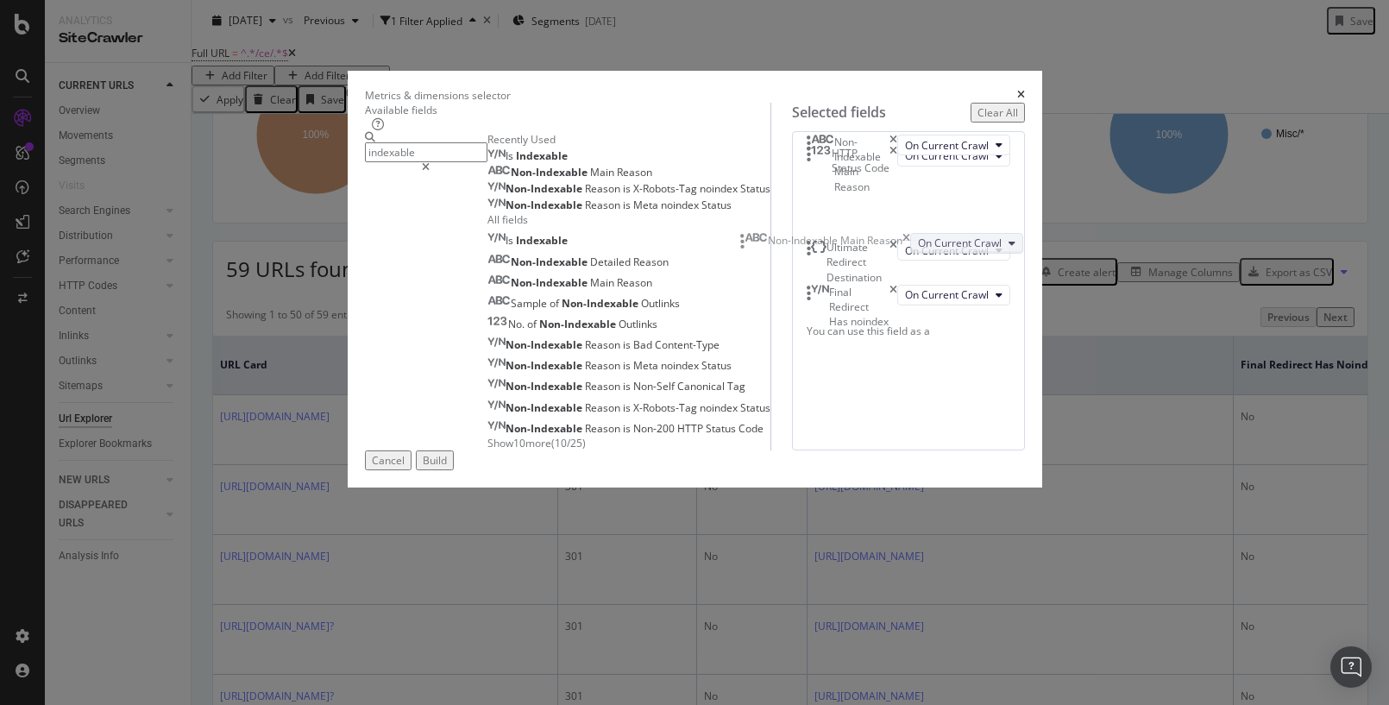
drag, startPoint x: 745, startPoint y: 368, endPoint x: 768, endPoint y: 268, distance: 102.6
click at [757, 243] on body "Analytics SiteCrawler CURRENT URLS Overview Movements Segments Visits Search En…" at bounding box center [694, 352] width 1389 height 705
click at [447, 468] on div "Build" at bounding box center [435, 460] width 24 height 15
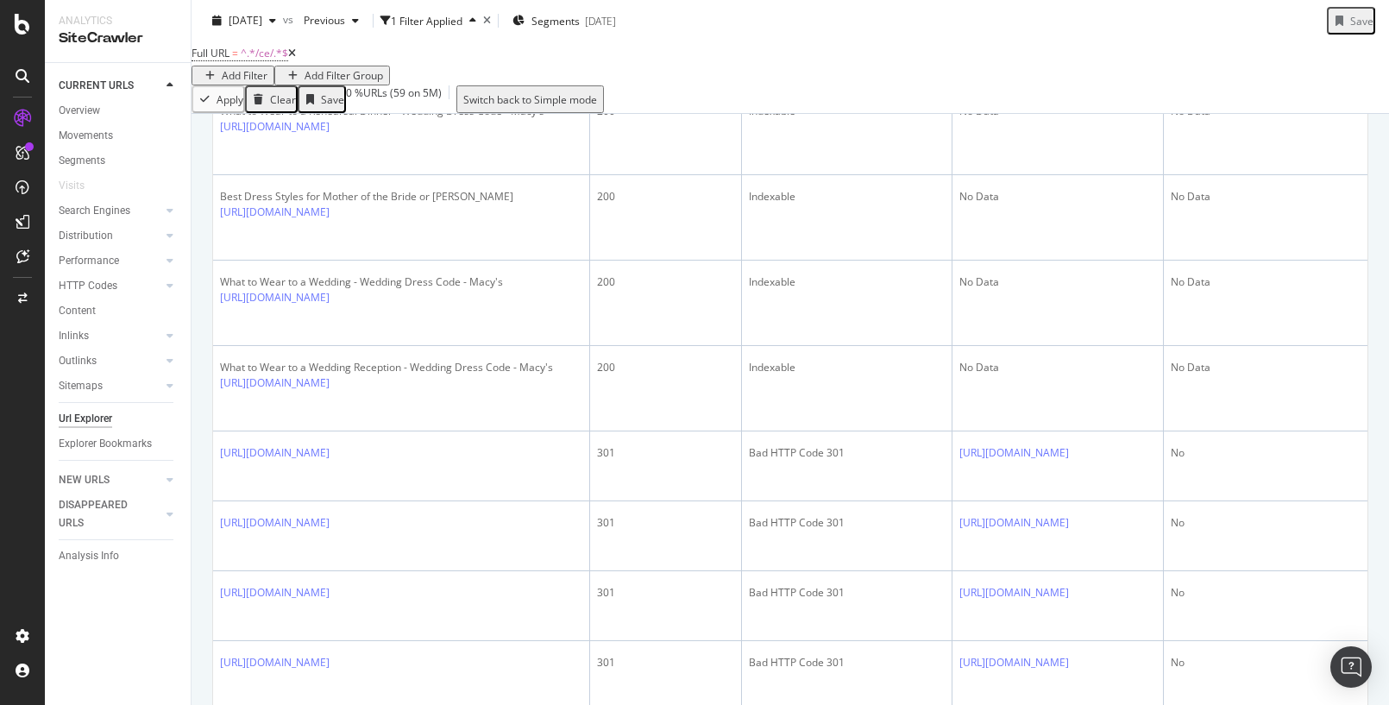
scroll to position [2974, 0]
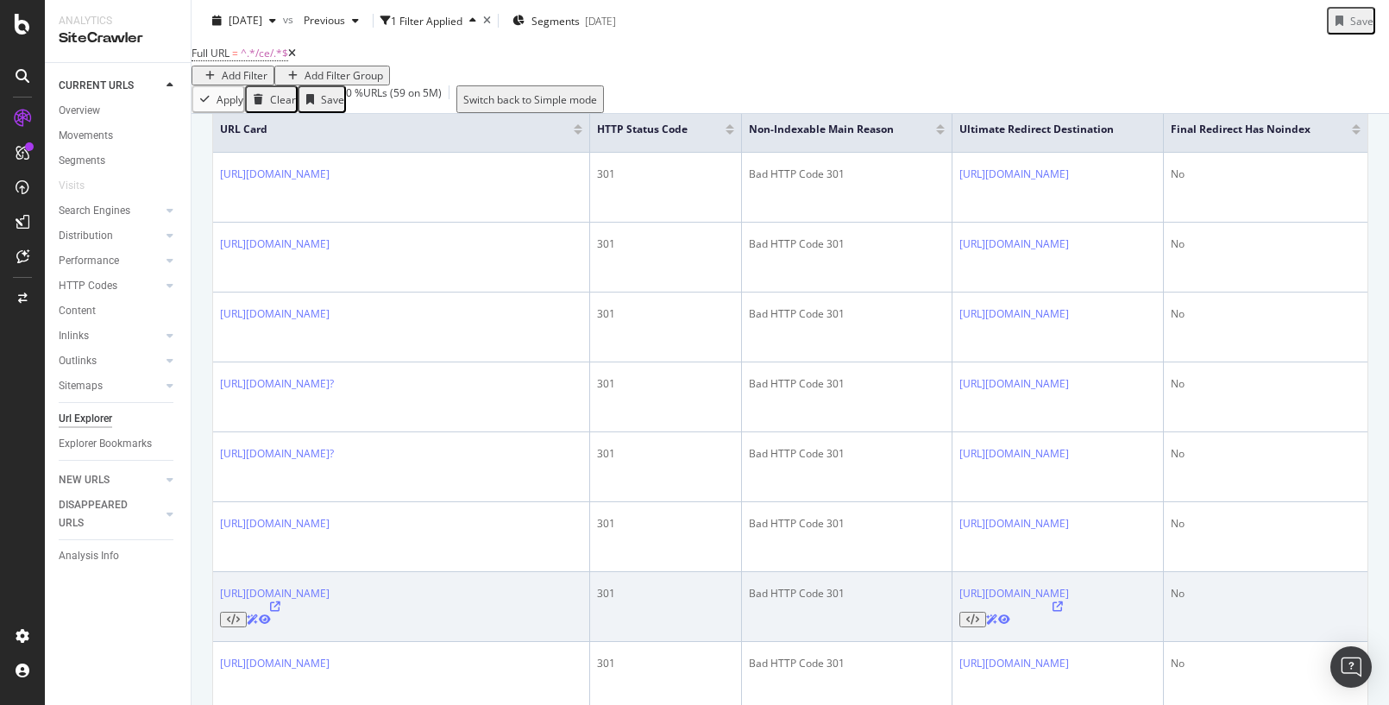
scroll to position [312, 0]
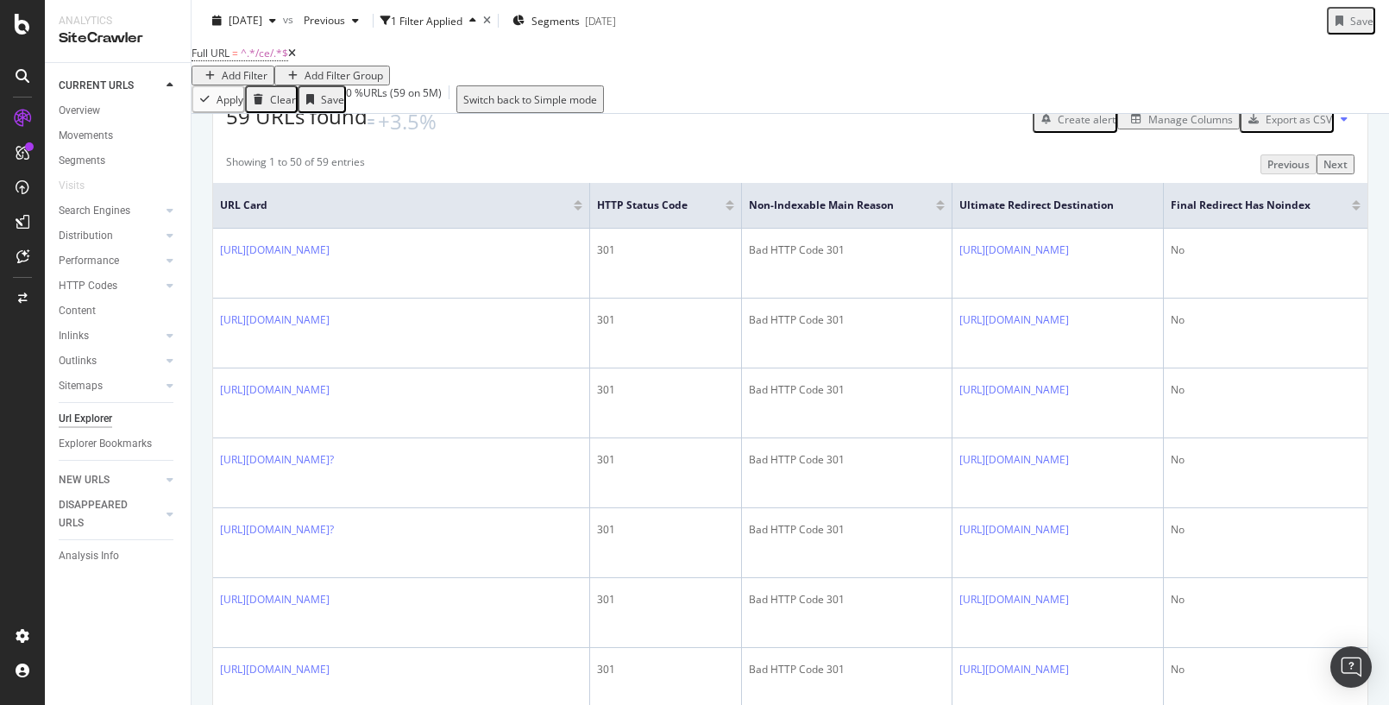
click at [1287, 127] on div "Export as CSV" at bounding box center [1299, 119] width 66 height 15
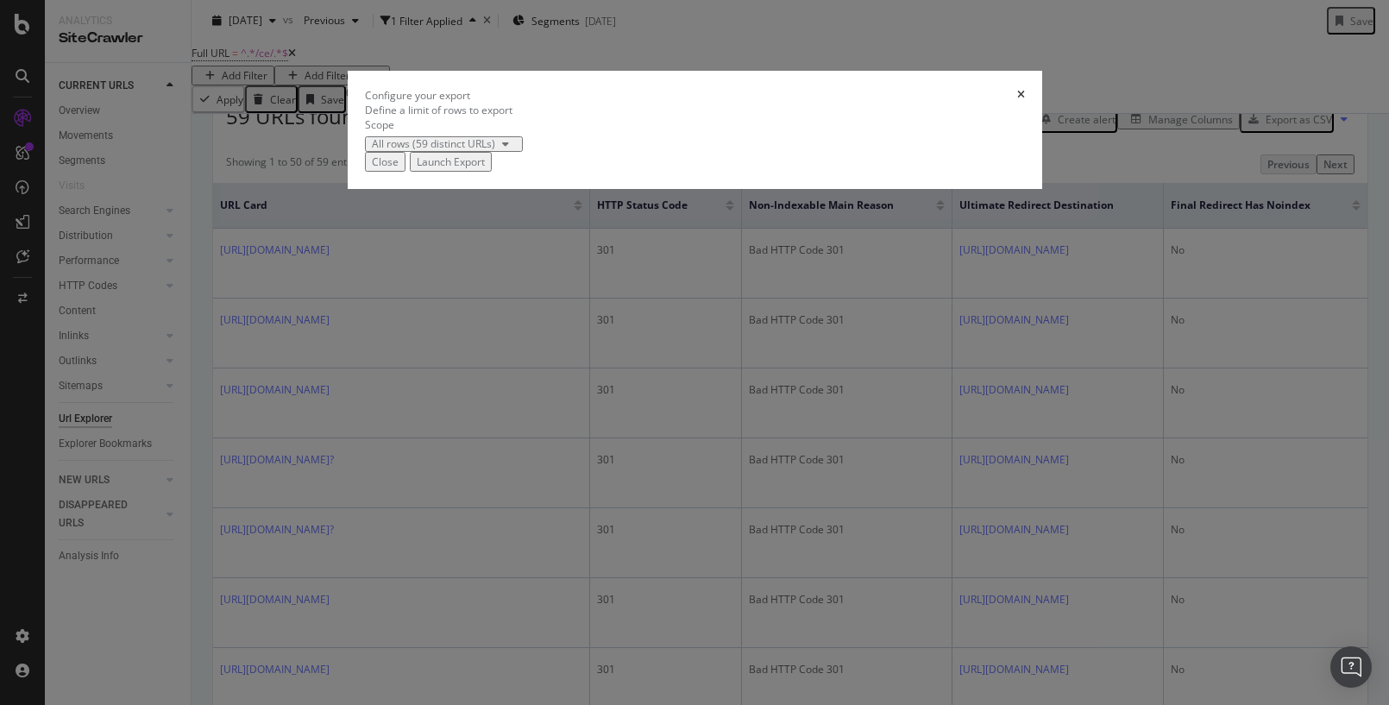
click at [485, 169] on div "Launch Export" at bounding box center [451, 161] width 68 height 15
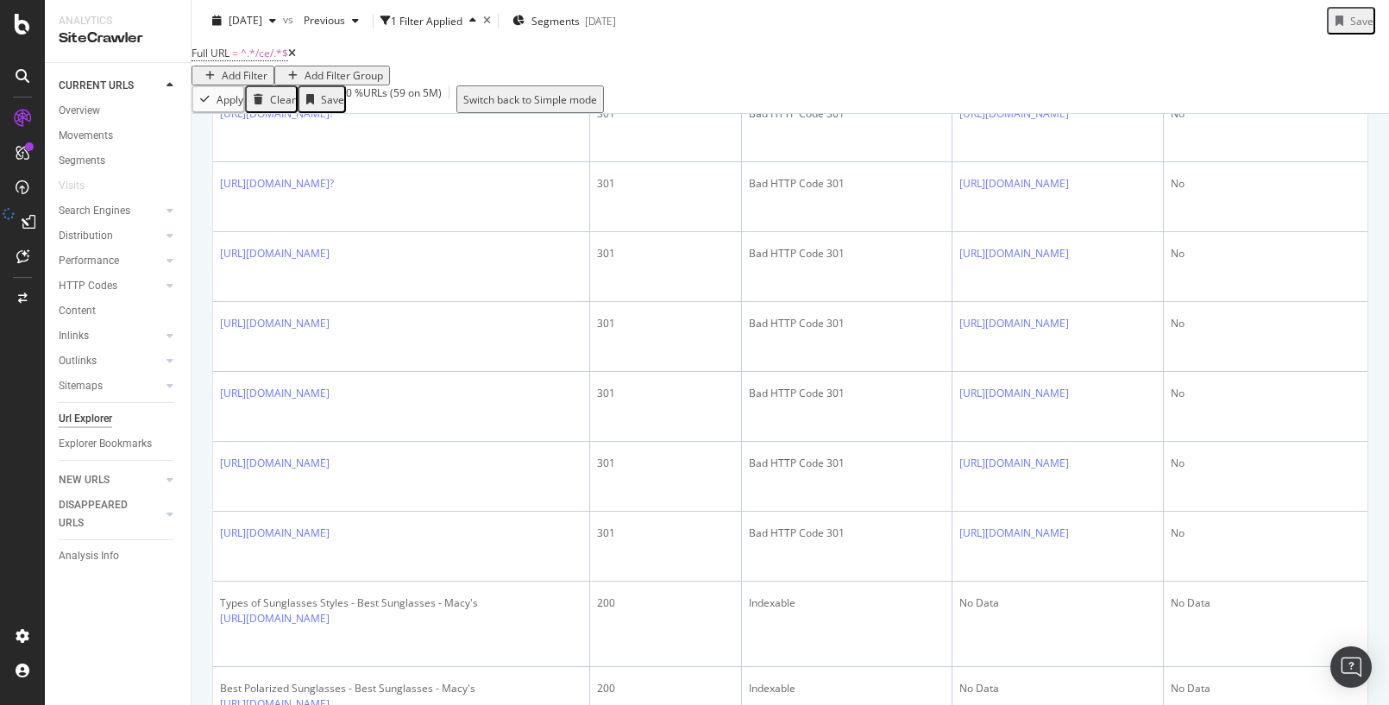
scroll to position [0, 0]
